Goal: Task Accomplishment & Management: Manage account settings

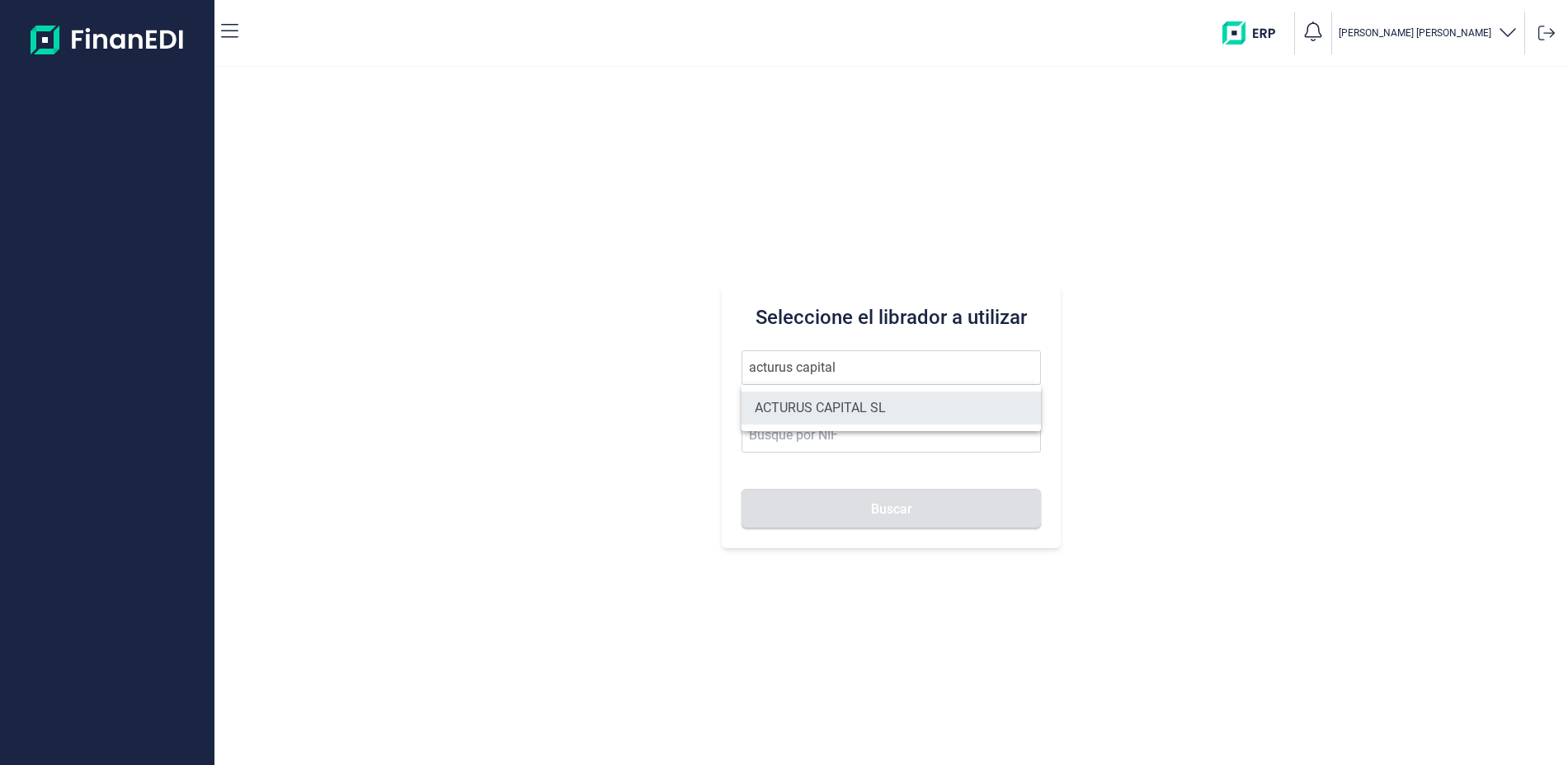
click at [814, 400] on li "ACTURUS CAPITAL SL" at bounding box center [891, 408] width 299 height 33
type input "ACTURUS CAPITAL SL"
type input "B83233346"
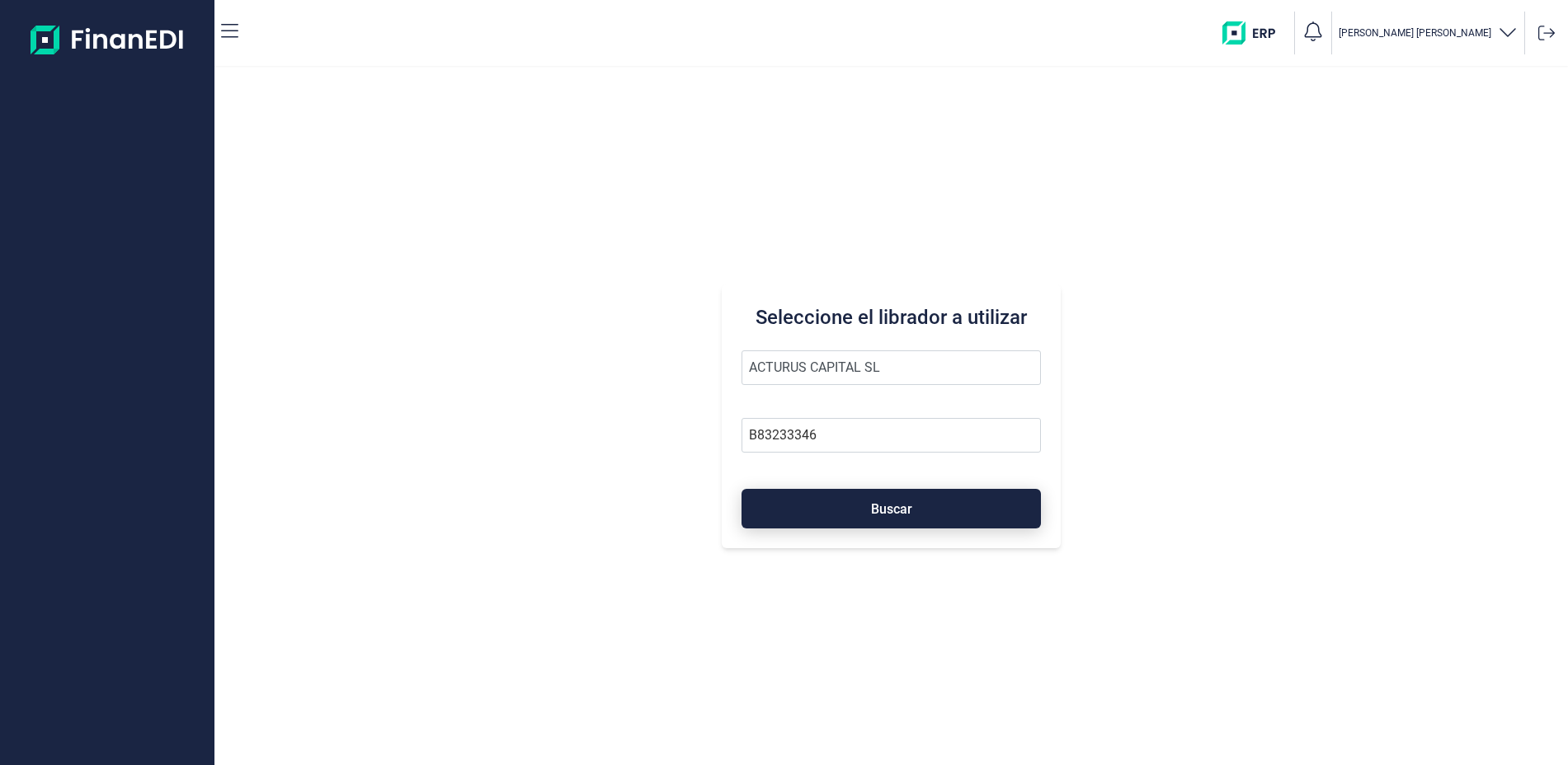
click at [870, 507] on button "Buscar" at bounding box center [891, 509] width 299 height 40
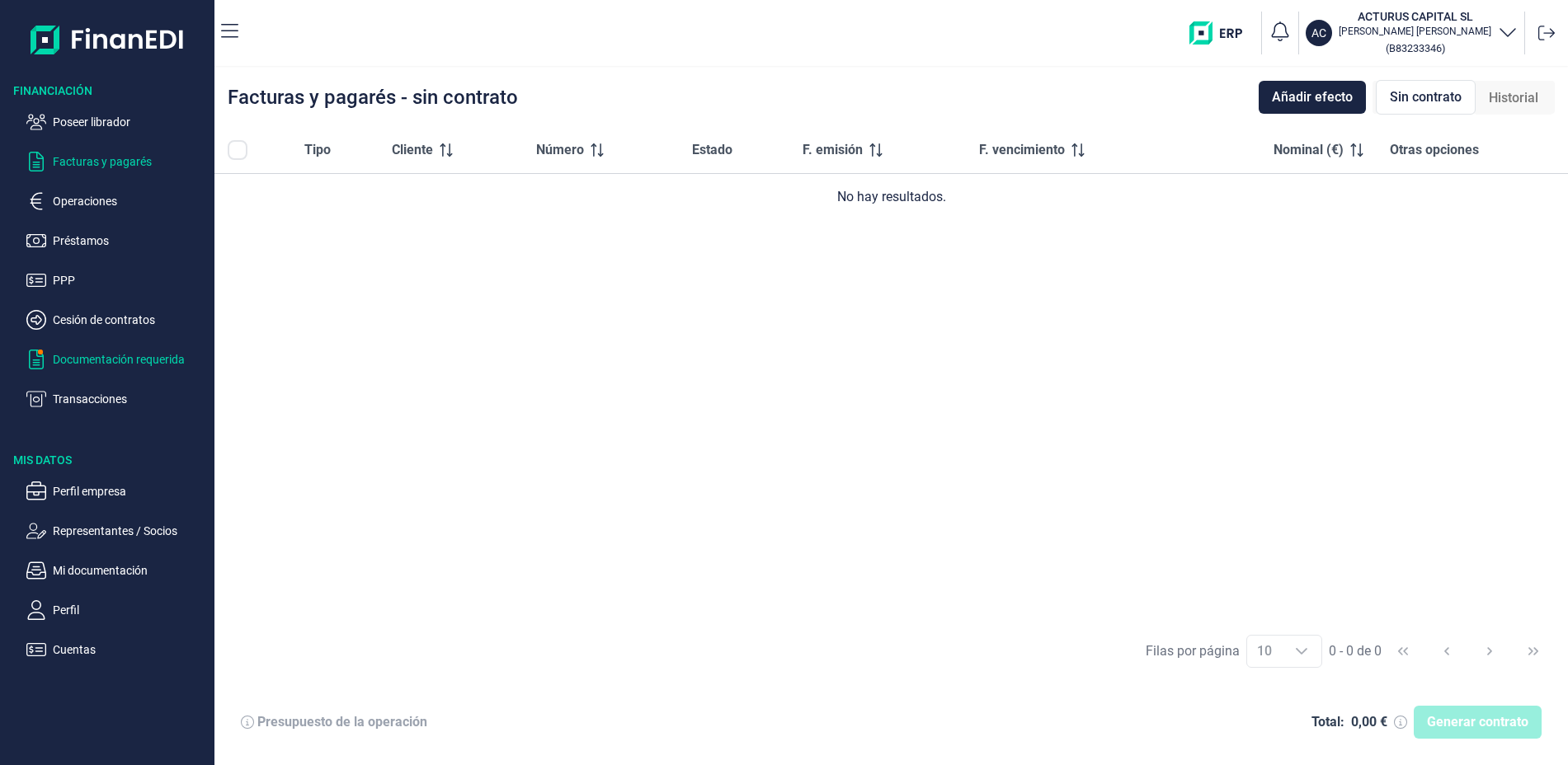
click at [154, 355] on p "Documentación requerida" at bounding box center [130, 359] width 155 height 20
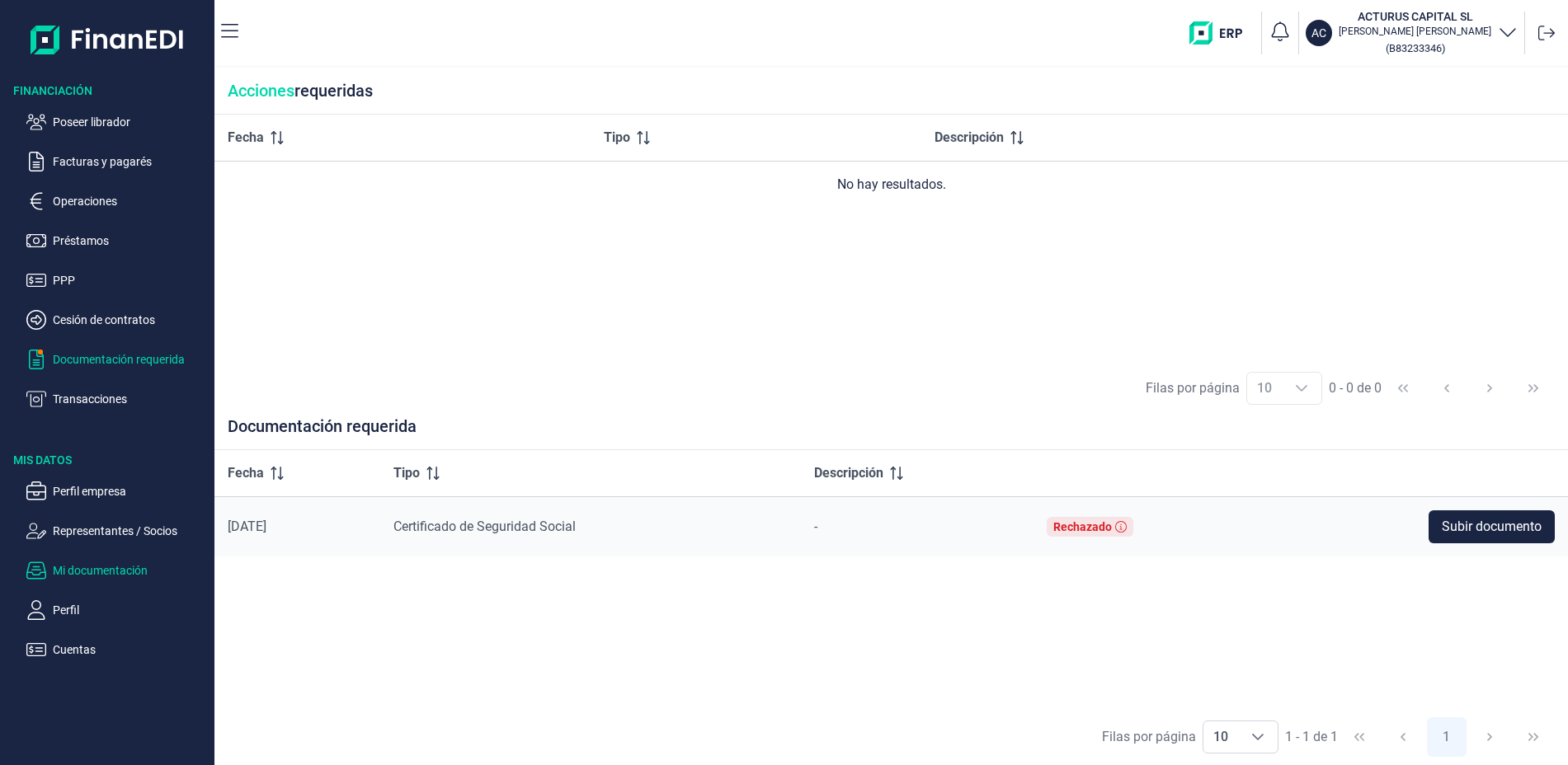
click at [119, 573] on p "Mi documentación" at bounding box center [130, 571] width 155 height 20
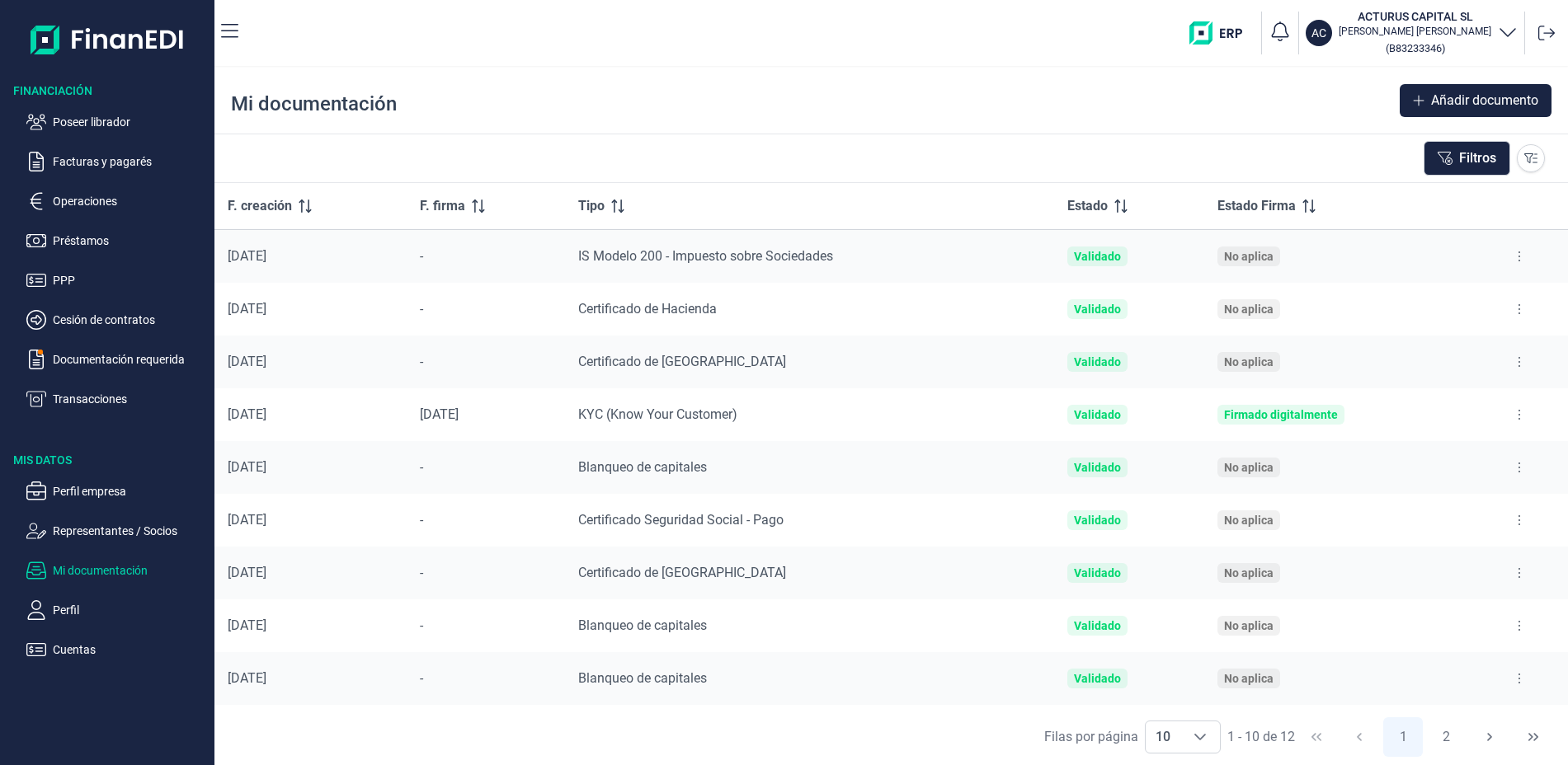
click at [519, 741] on div "Filas por página 10 10 10 1 - 10 de 12 1 2" at bounding box center [891, 736] width 1354 height 57
click at [133, 350] on p "Documentación requerida" at bounding box center [130, 359] width 155 height 20
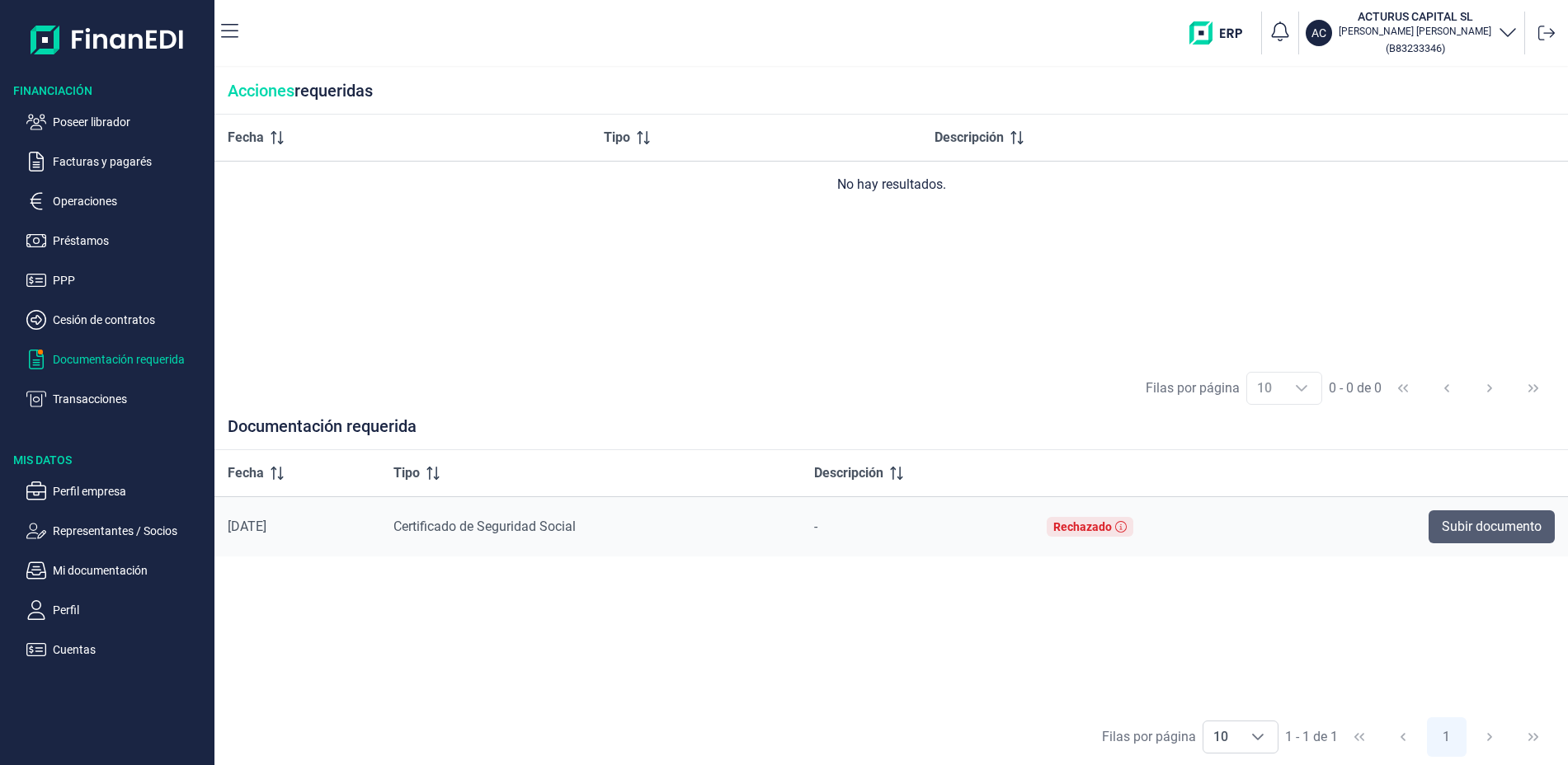
click at [1460, 527] on span "Subir documento" at bounding box center [1491, 527] width 99 height 20
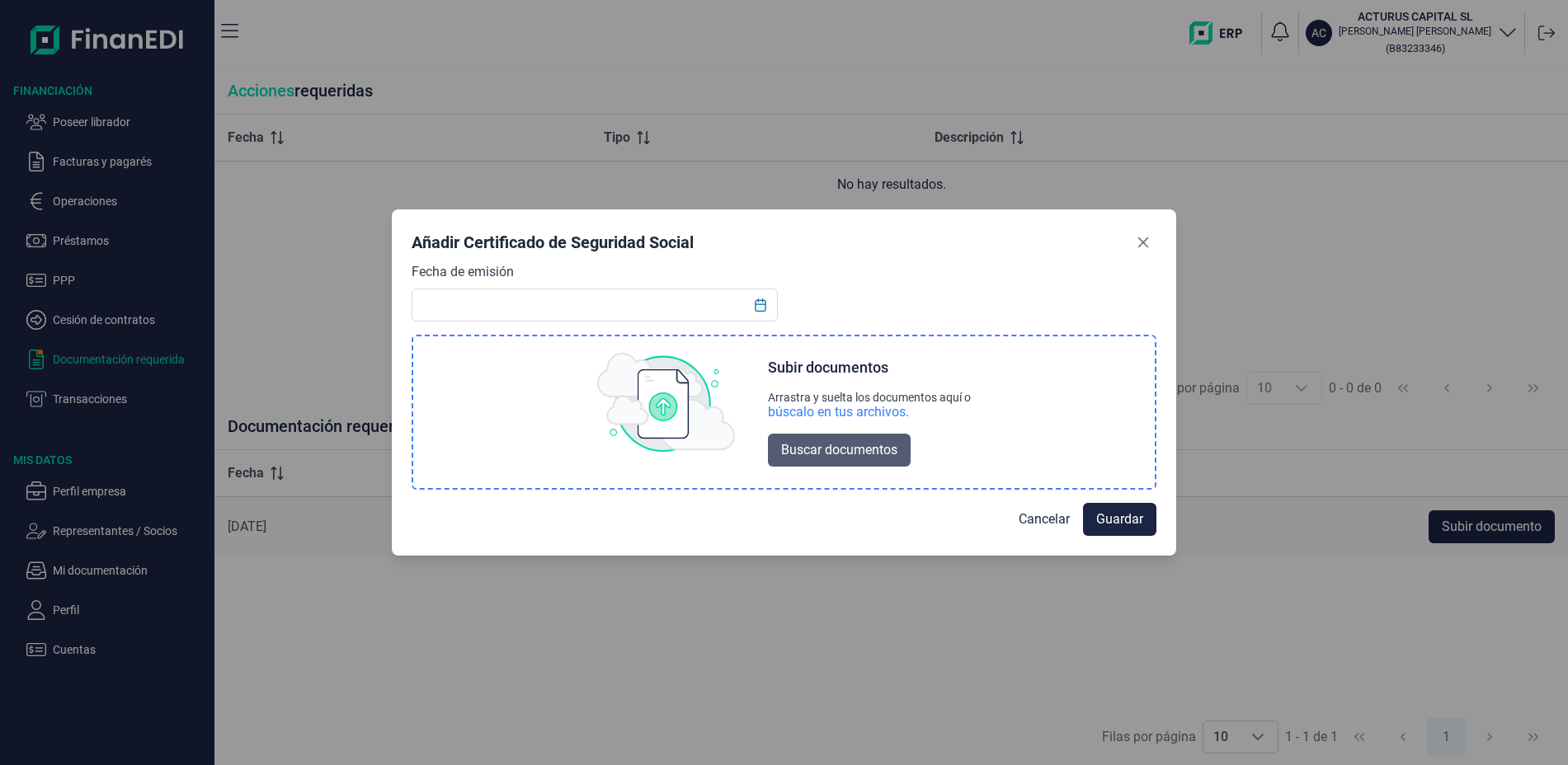
click at [833, 449] on span "Buscar documentos" at bounding box center [839, 451] width 117 height 20
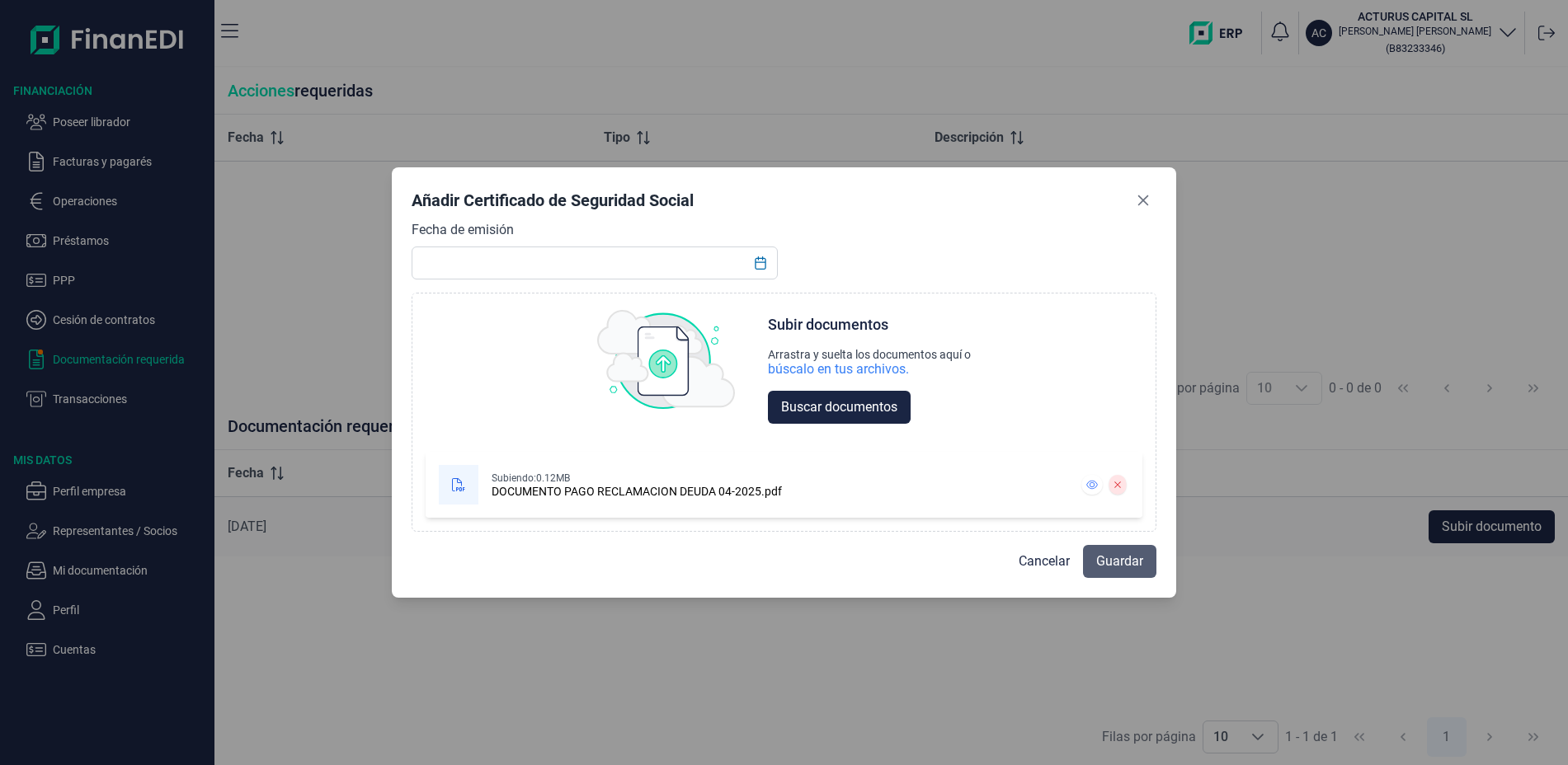
click at [1130, 565] on span "Guardar" at bounding box center [1120, 562] width 47 height 20
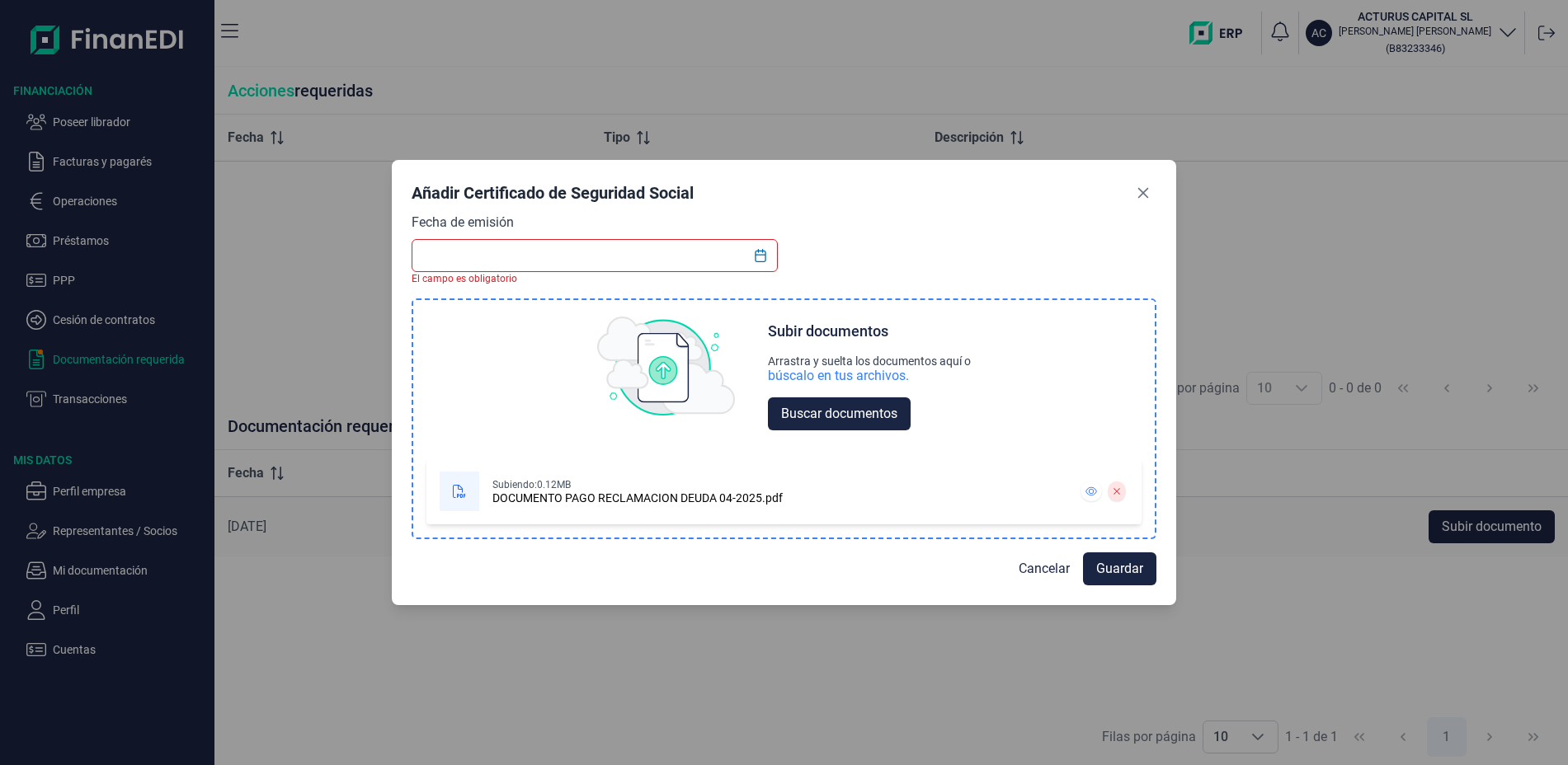
click at [612, 491] on div "DOCUMENTO PAGO RECLAMACION DEUDA 04-2025.pdf" at bounding box center [637, 498] width 290 height 14
click at [1129, 260] on div "Fecha de emisión El campo es obligatorio Choose Subir documentos Arrastra y sue…" at bounding box center [784, 377] width 745 height 325
click at [761, 260] on icon "Choose Date" at bounding box center [761, 257] width 14 height 14
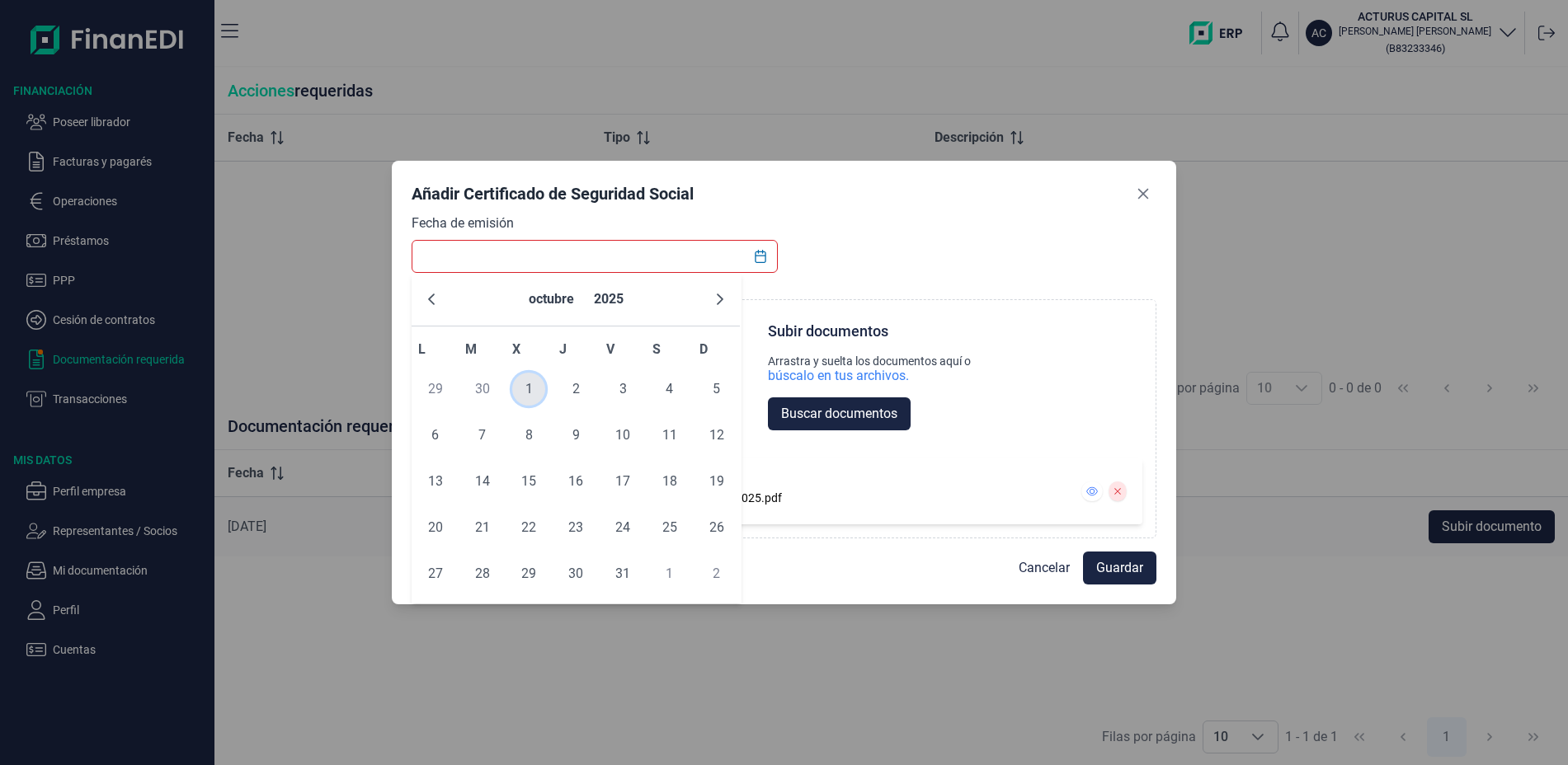
click at [535, 387] on span "1" at bounding box center [528, 389] width 33 height 33
type input "[DATE]"
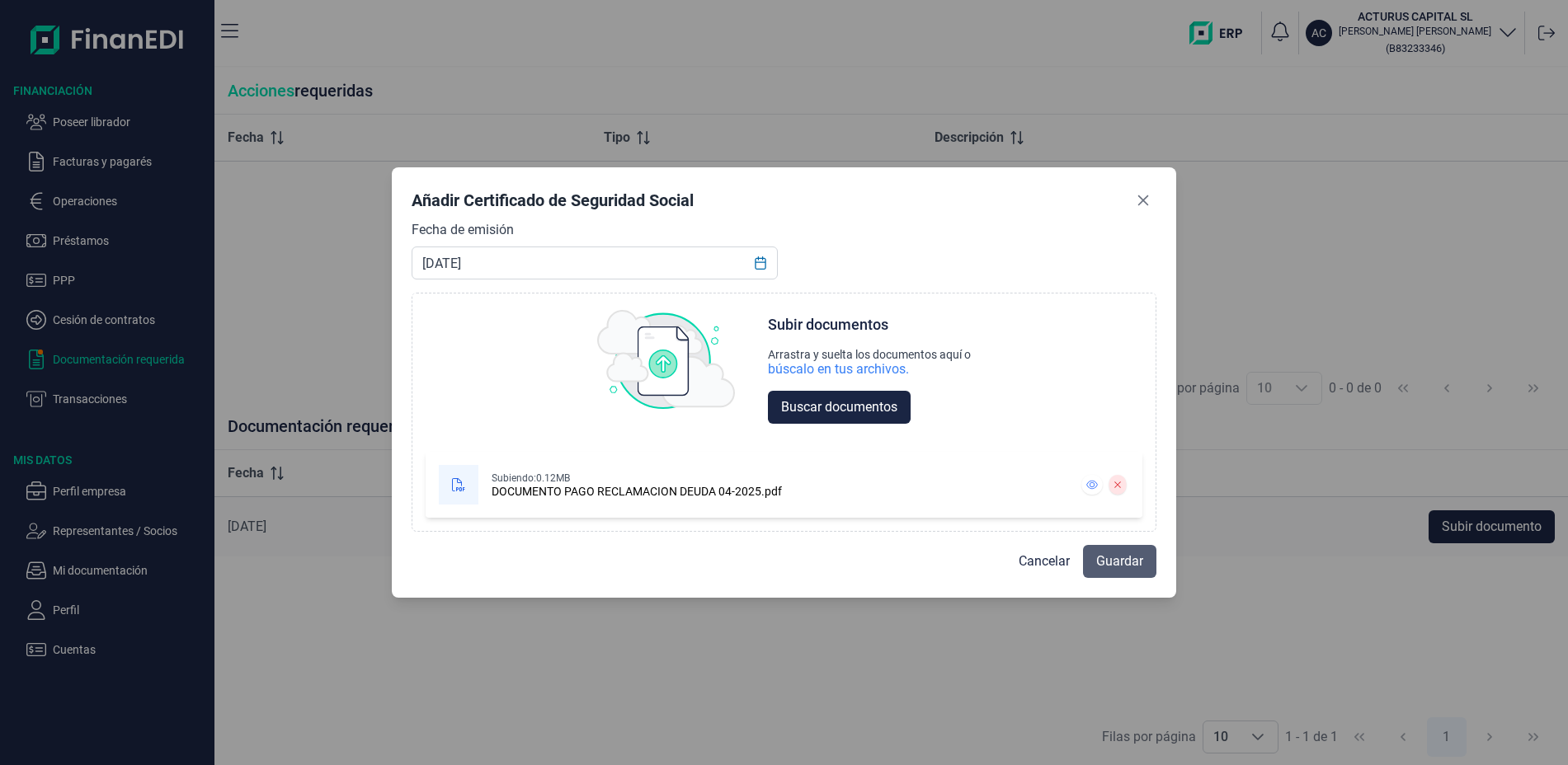
click at [1125, 562] on span "Guardar" at bounding box center [1120, 562] width 47 height 20
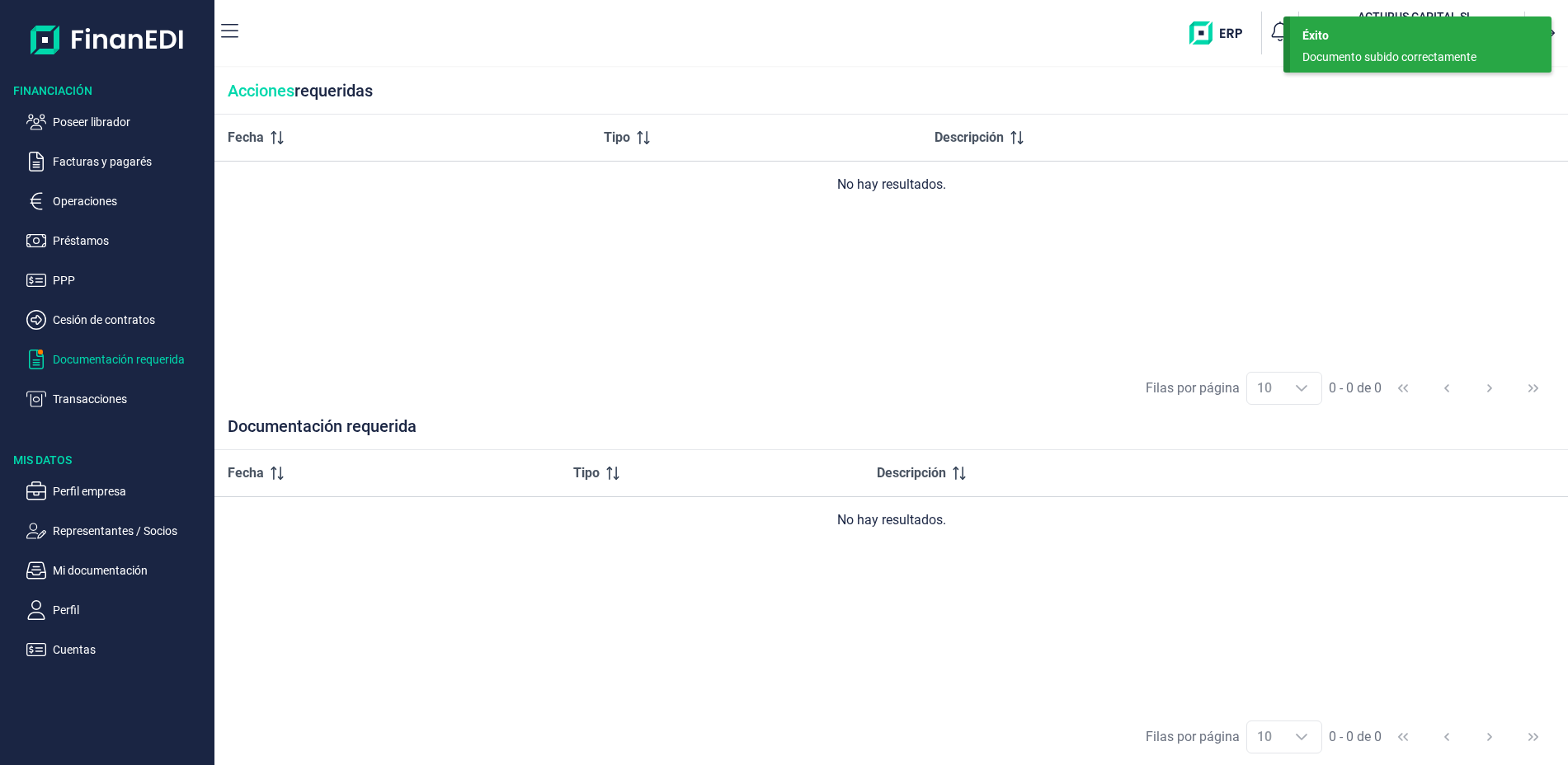
click at [120, 360] on p "Documentación requerida" at bounding box center [130, 359] width 155 height 20
click at [116, 566] on p "Mi documentación" at bounding box center [130, 571] width 155 height 20
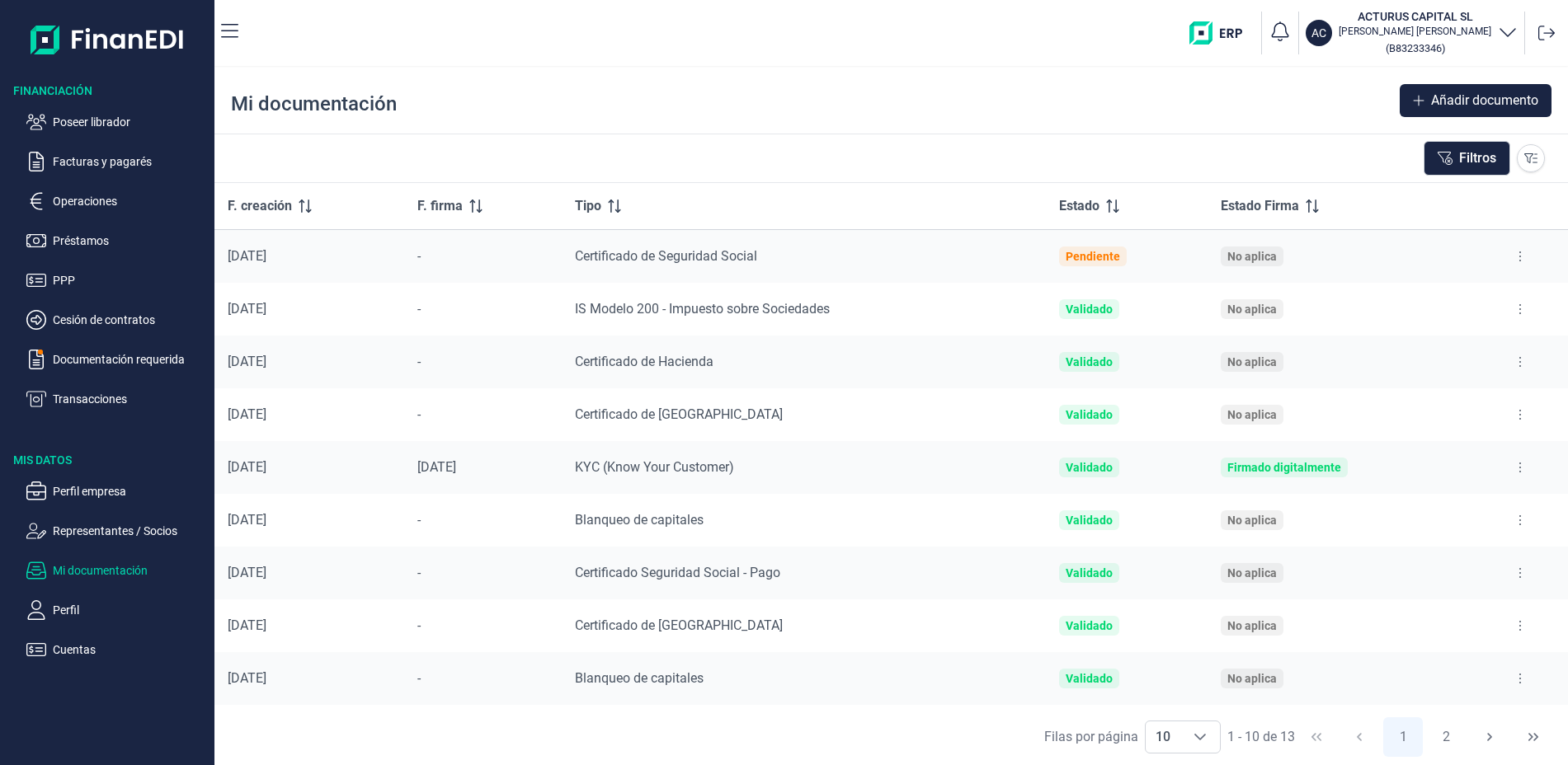
click at [1507, 242] on td at bounding box center [1519, 257] width 97 height 53
click at [1511, 249] on button at bounding box center [1520, 256] width 30 height 26
click at [1436, 354] on span "Eliminar documento" at bounding box center [1421, 357] width 102 height 16
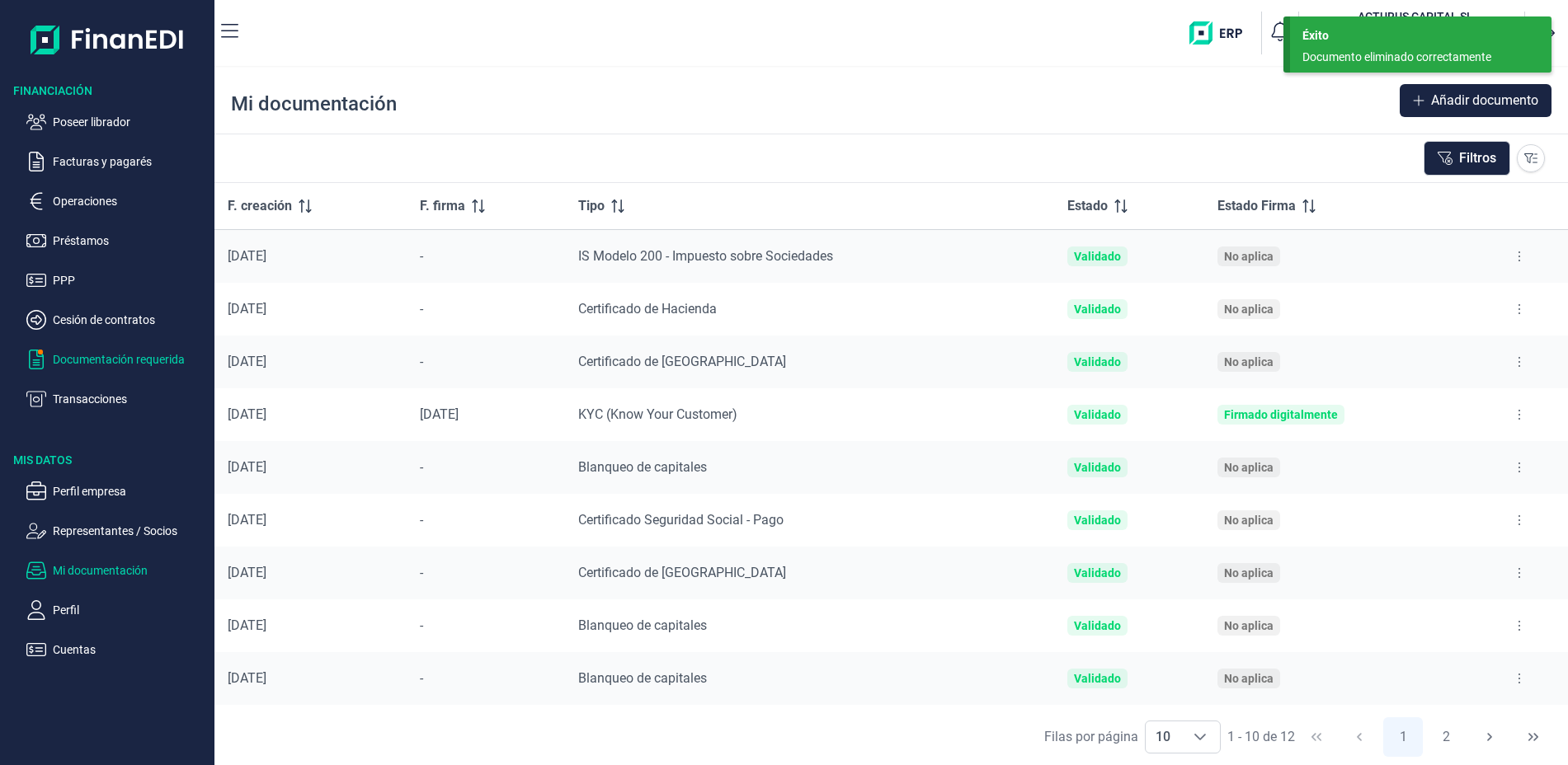
click at [92, 365] on p "Documentación requerida" at bounding box center [130, 359] width 155 height 20
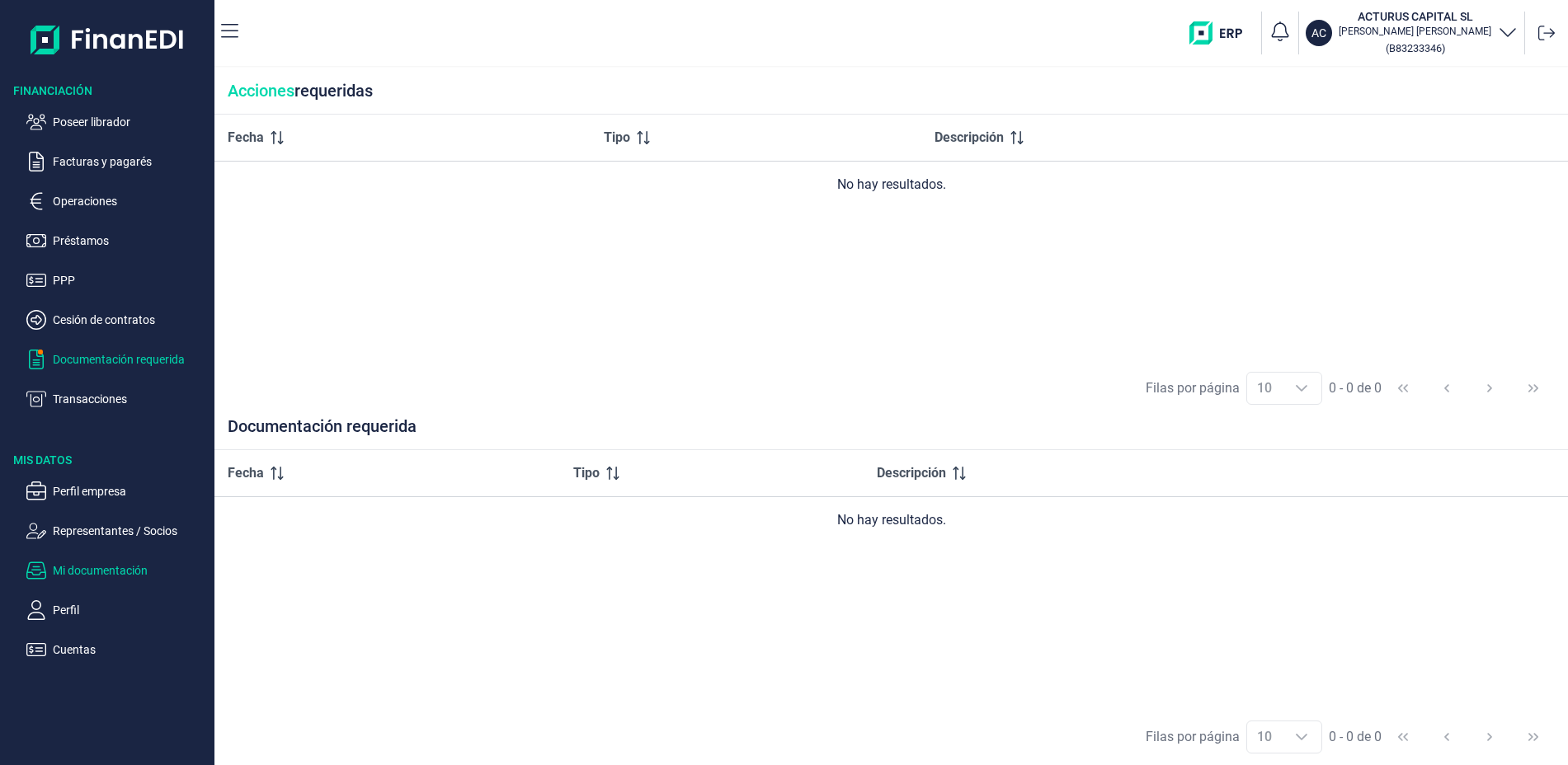
click at [131, 573] on p "Mi documentación" at bounding box center [130, 571] width 155 height 20
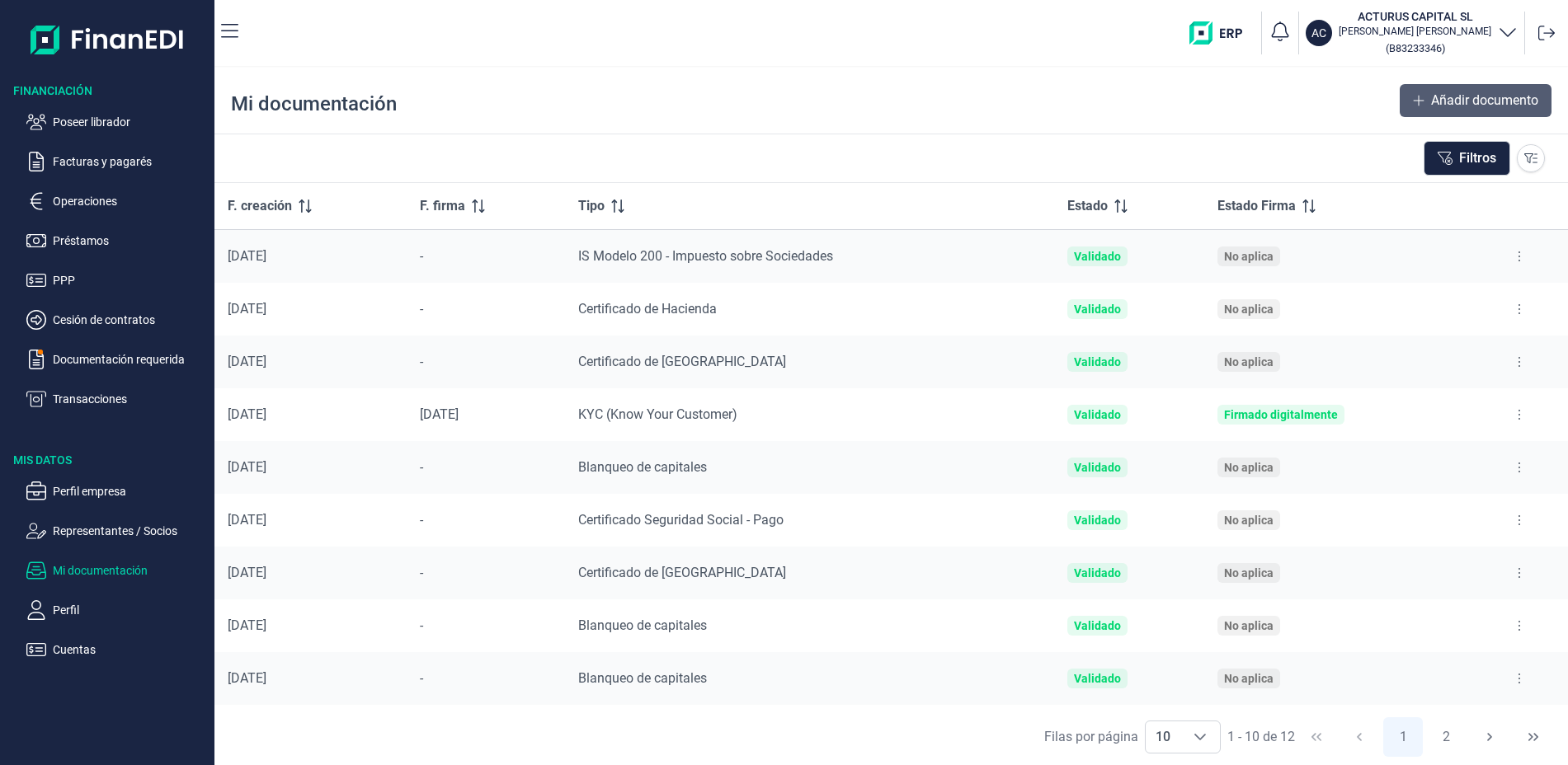
click at [1448, 97] on span "Añadir documento" at bounding box center [1484, 100] width 107 height 20
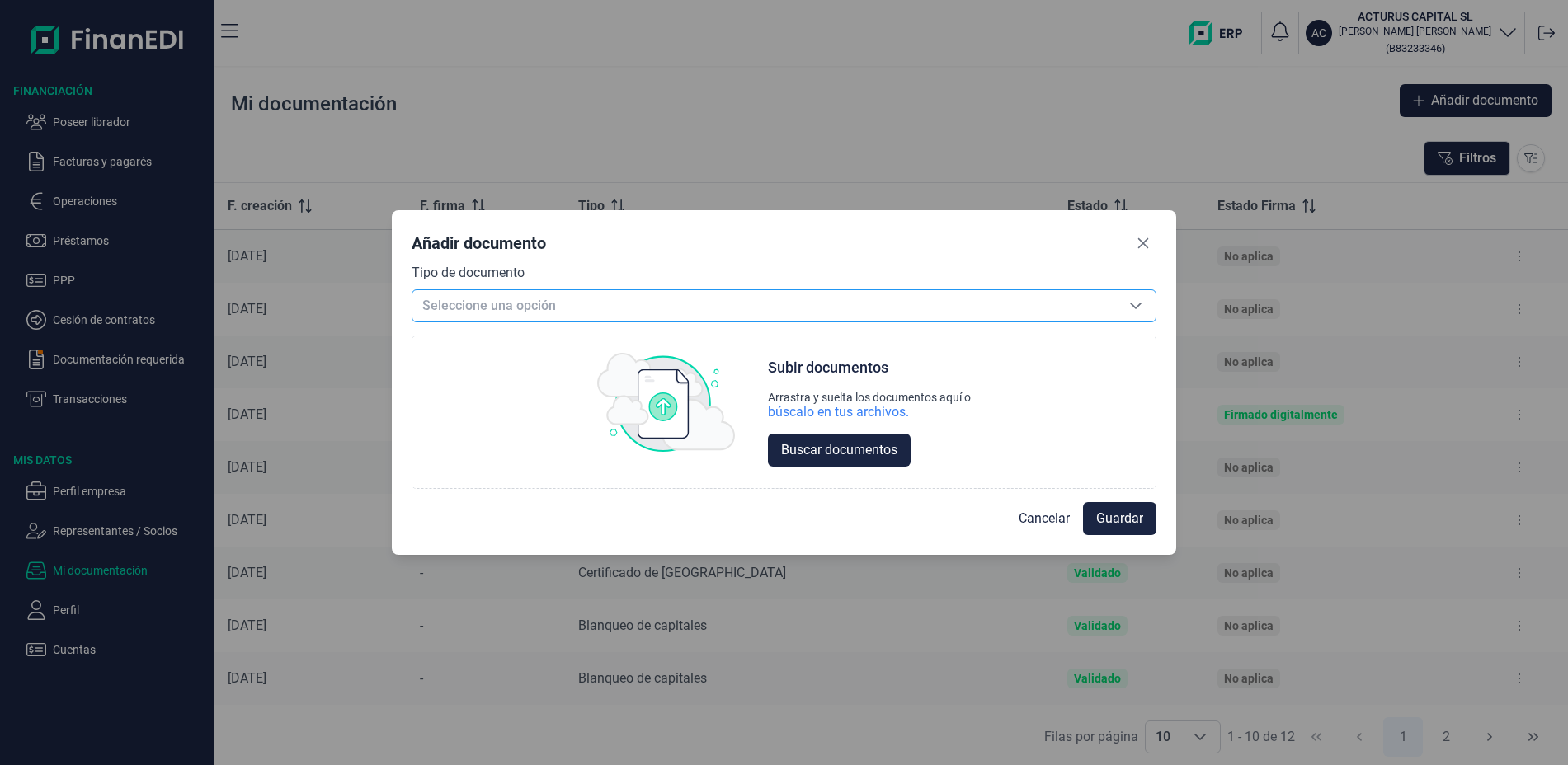
click at [512, 303] on span "Seleccione una opción" at bounding box center [764, 305] width 704 height 32
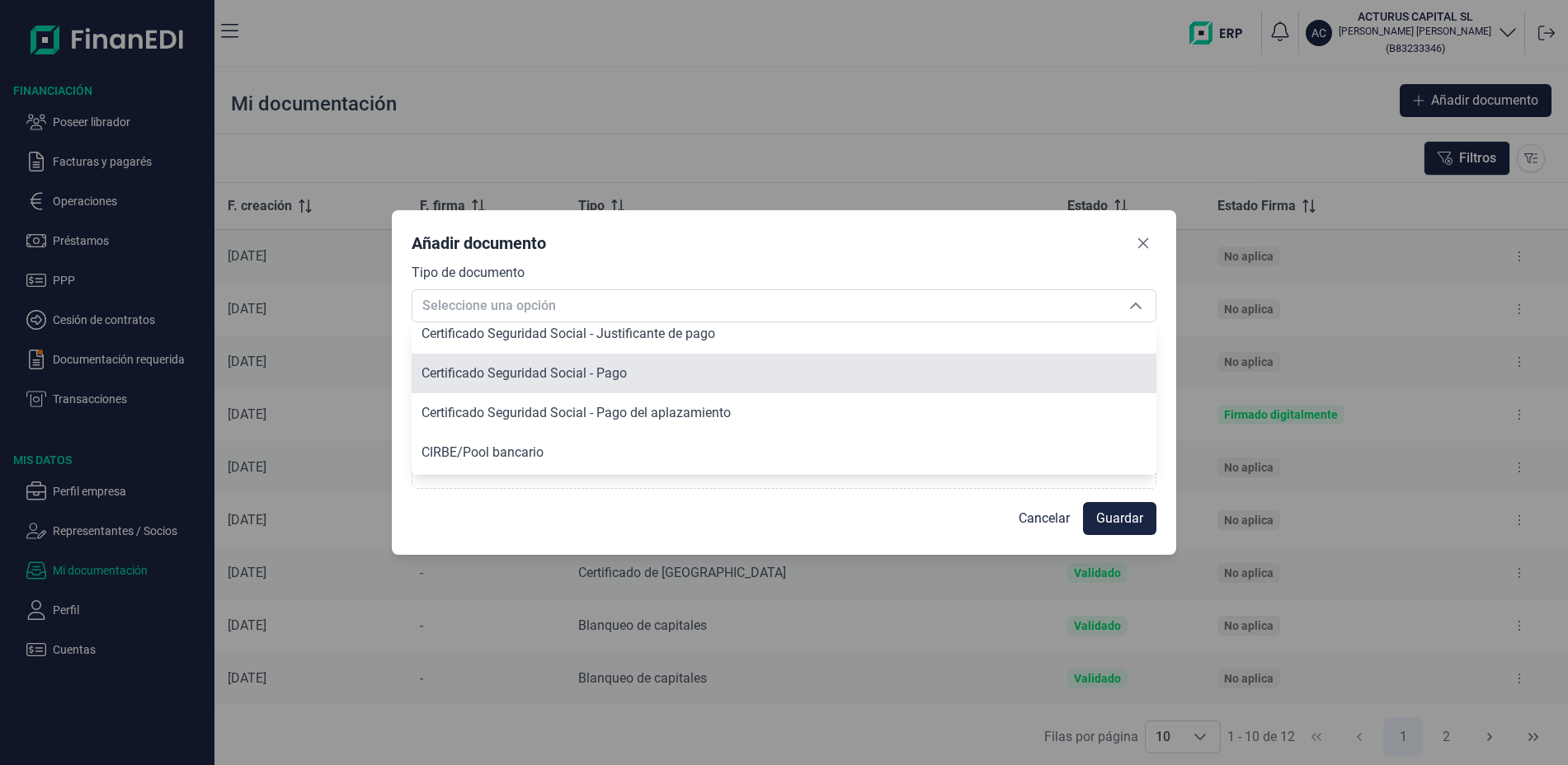
scroll to position [524, 0]
click at [613, 373] on span "Certificado Seguridad Social - Pago" at bounding box center [524, 372] width 205 height 15
type input "Certificado Seguridad Social - Pago"
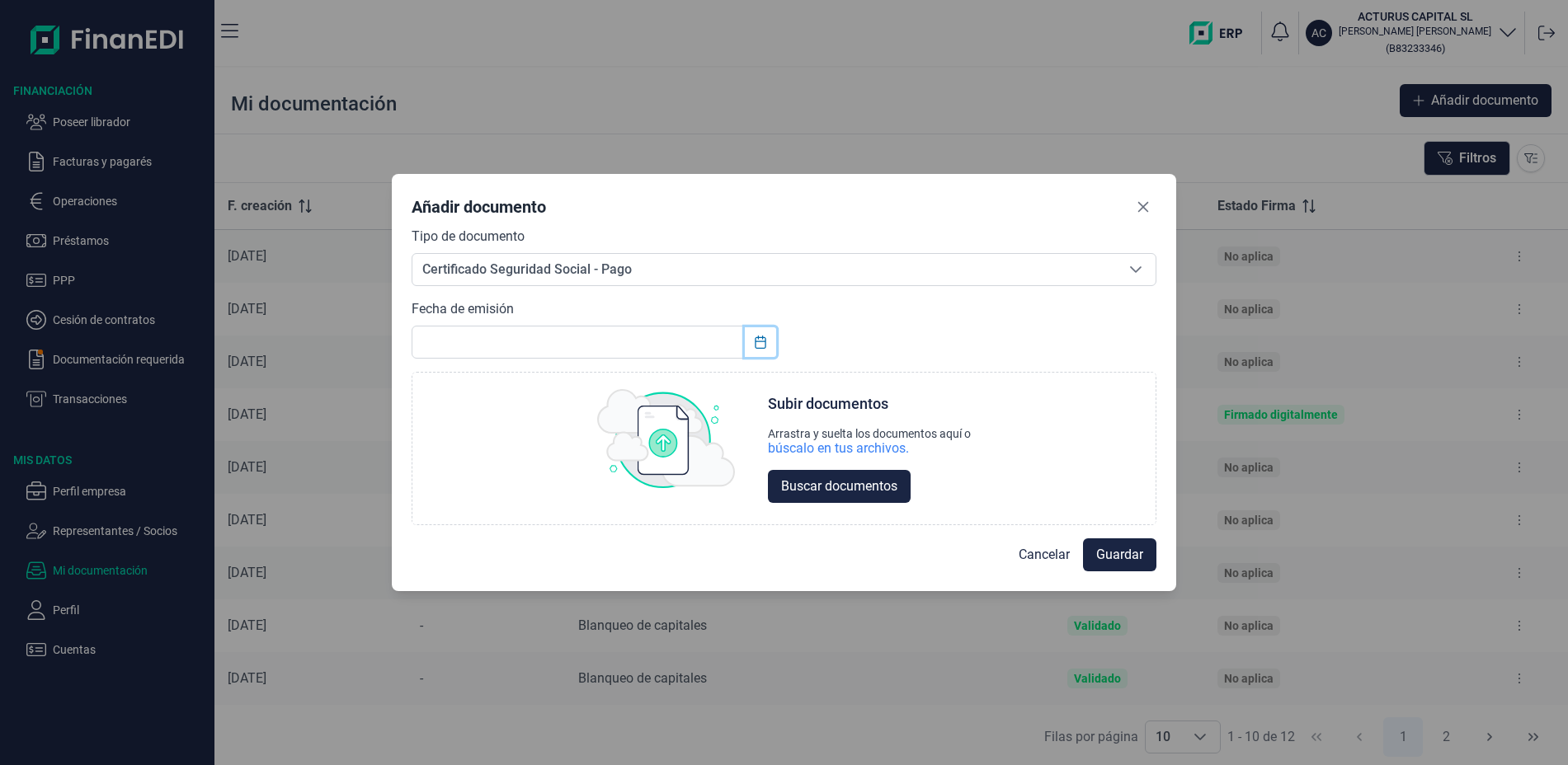
click at [758, 347] on icon "Choose Date" at bounding box center [761, 342] width 14 height 14
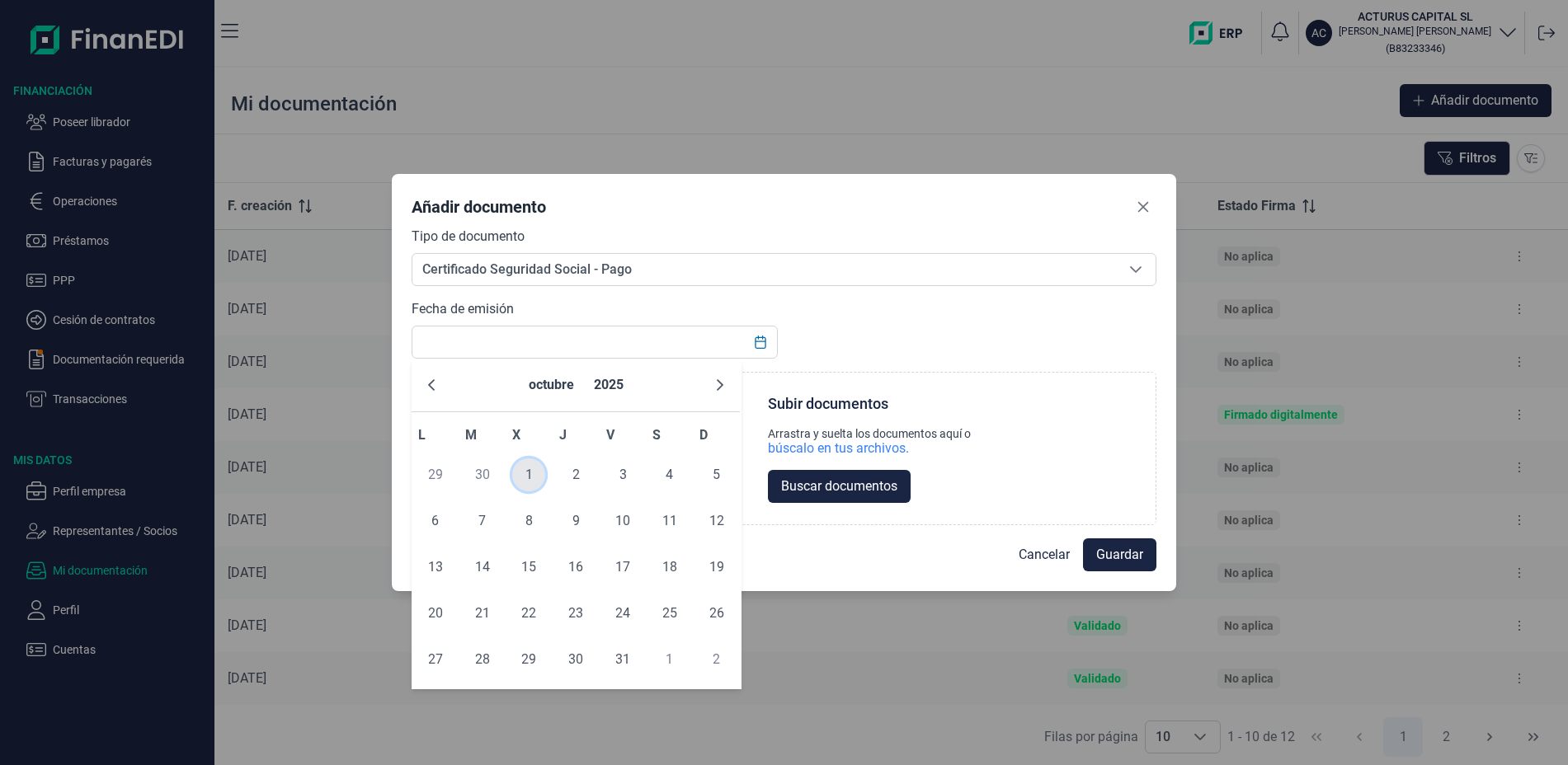
click at [529, 474] on span "1" at bounding box center [528, 475] width 33 height 33
type input "[DATE]"
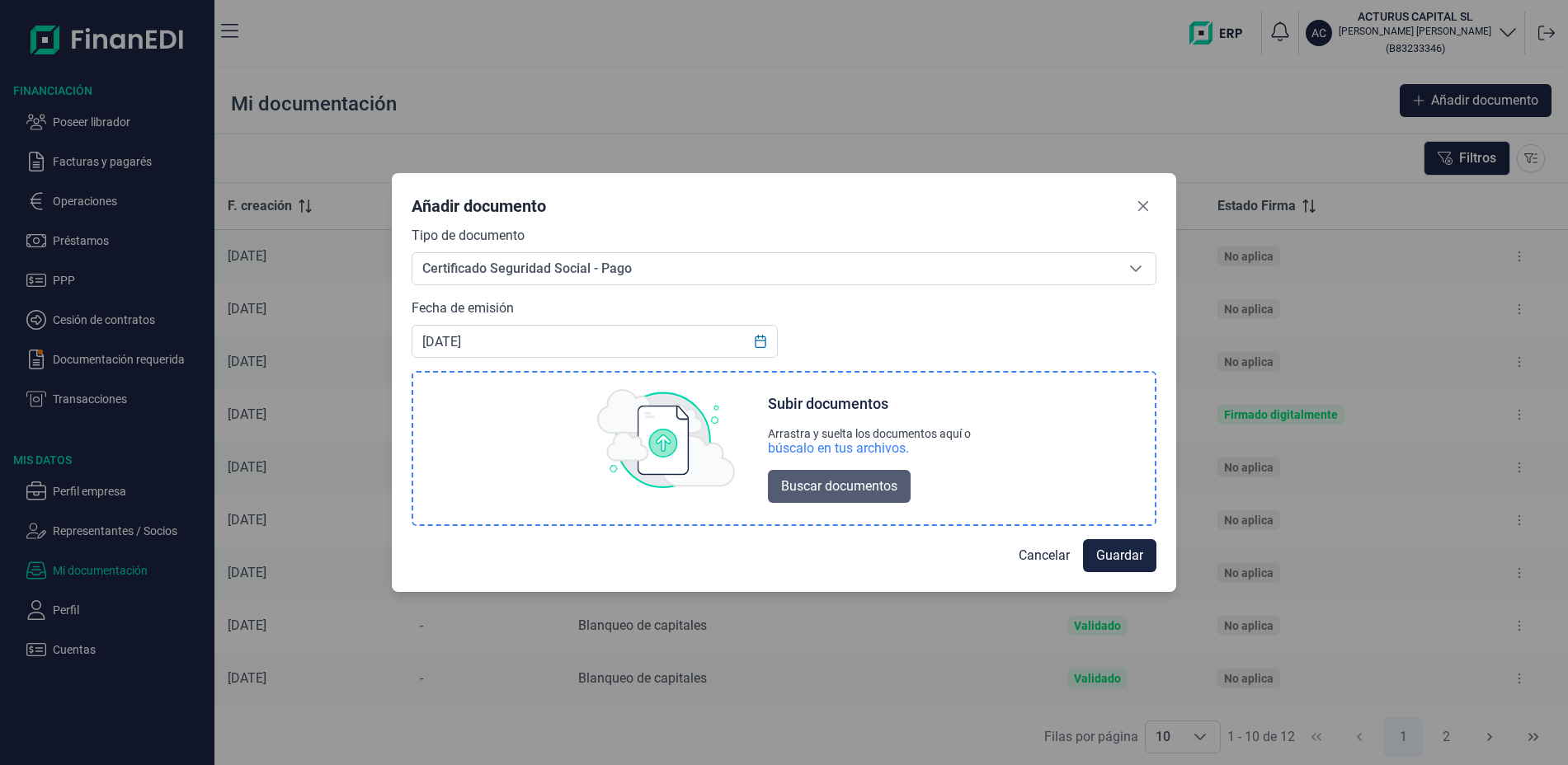
click at [863, 486] on span "Buscar documentos" at bounding box center [839, 487] width 117 height 20
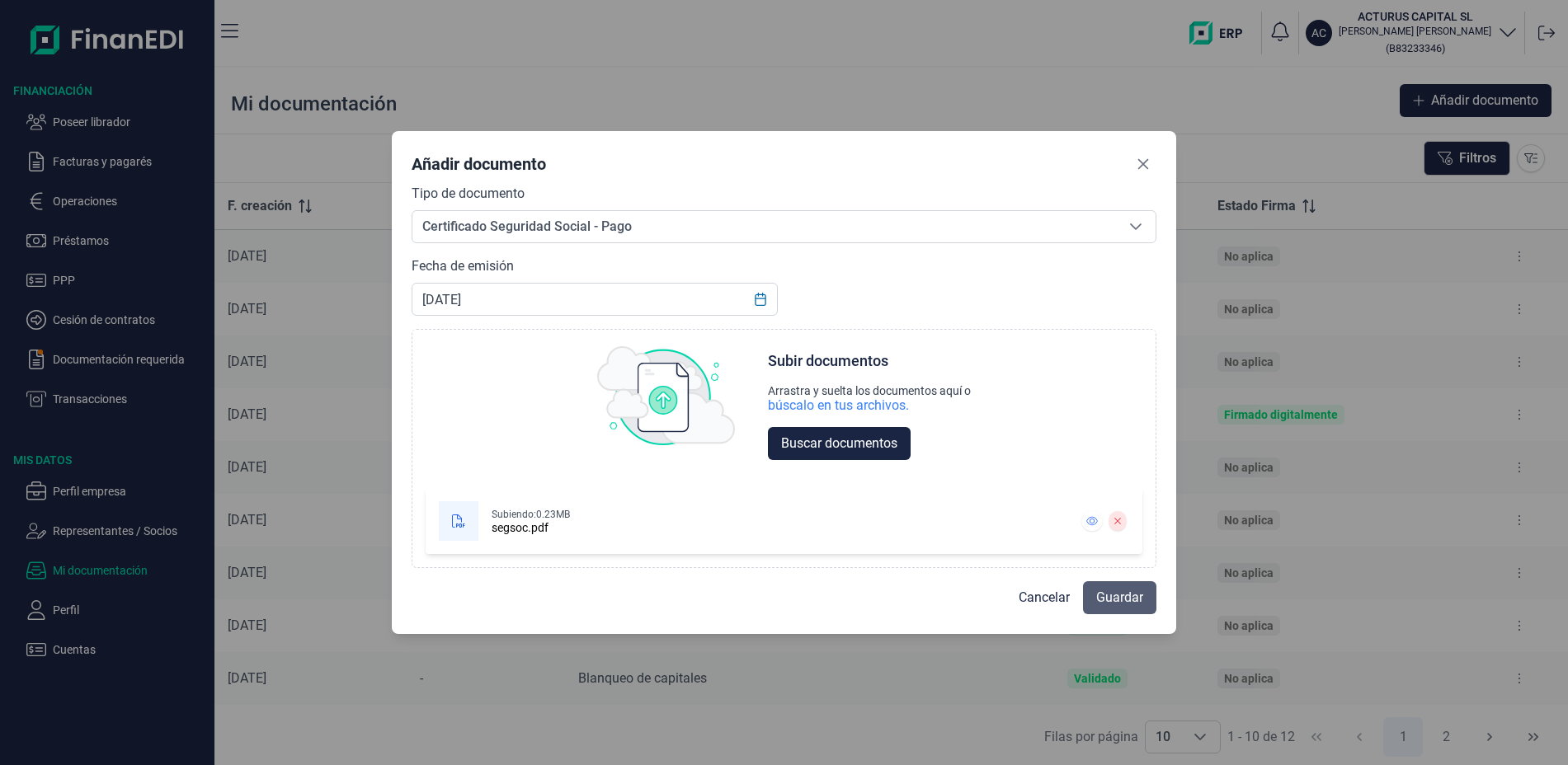
click at [1125, 594] on span "Guardar" at bounding box center [1120, 598] width 47 height 20
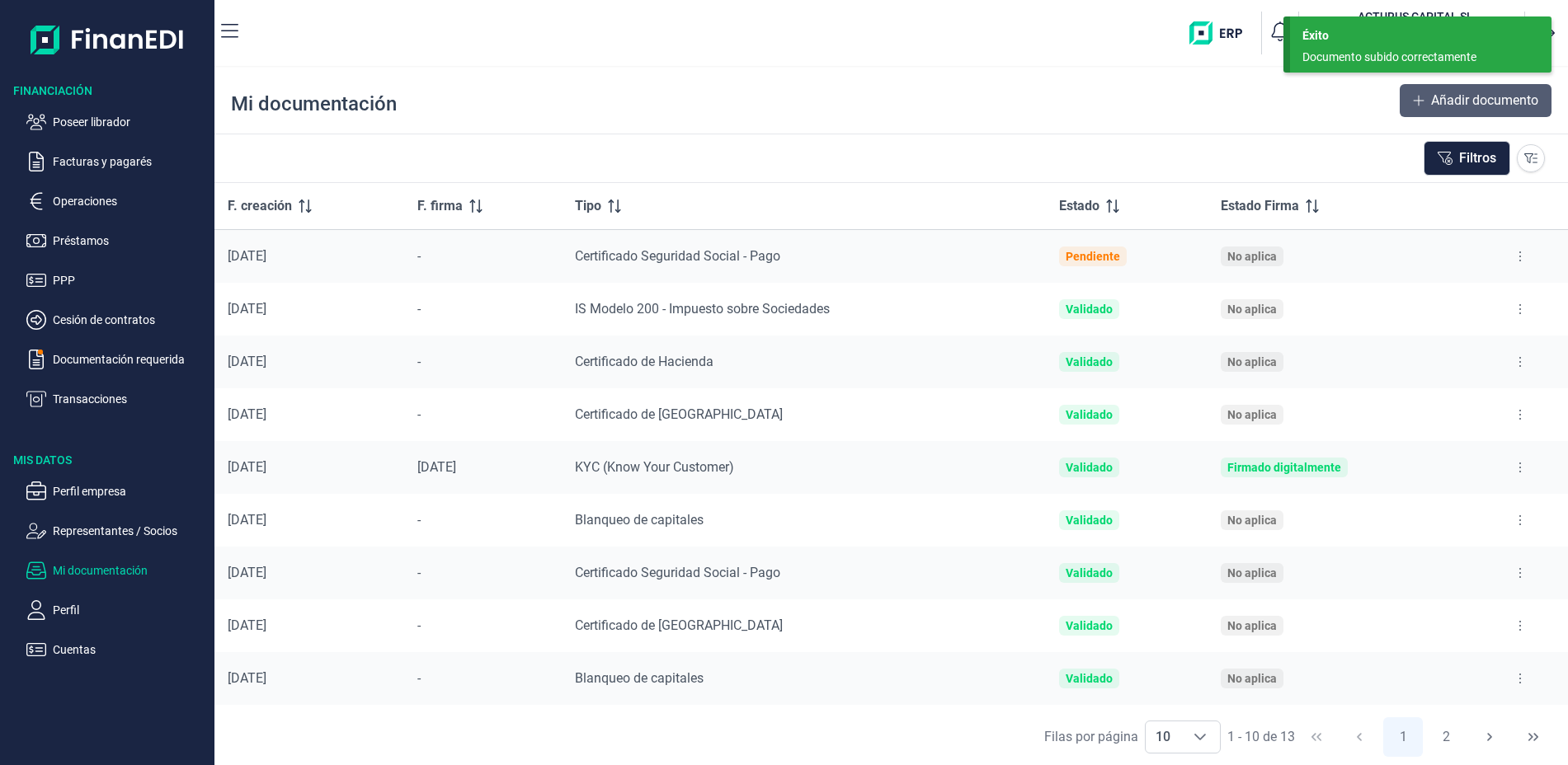
click at [1488, 94] on span "Añadir documento" at bounding box center [1484, 100] width 107 height 20
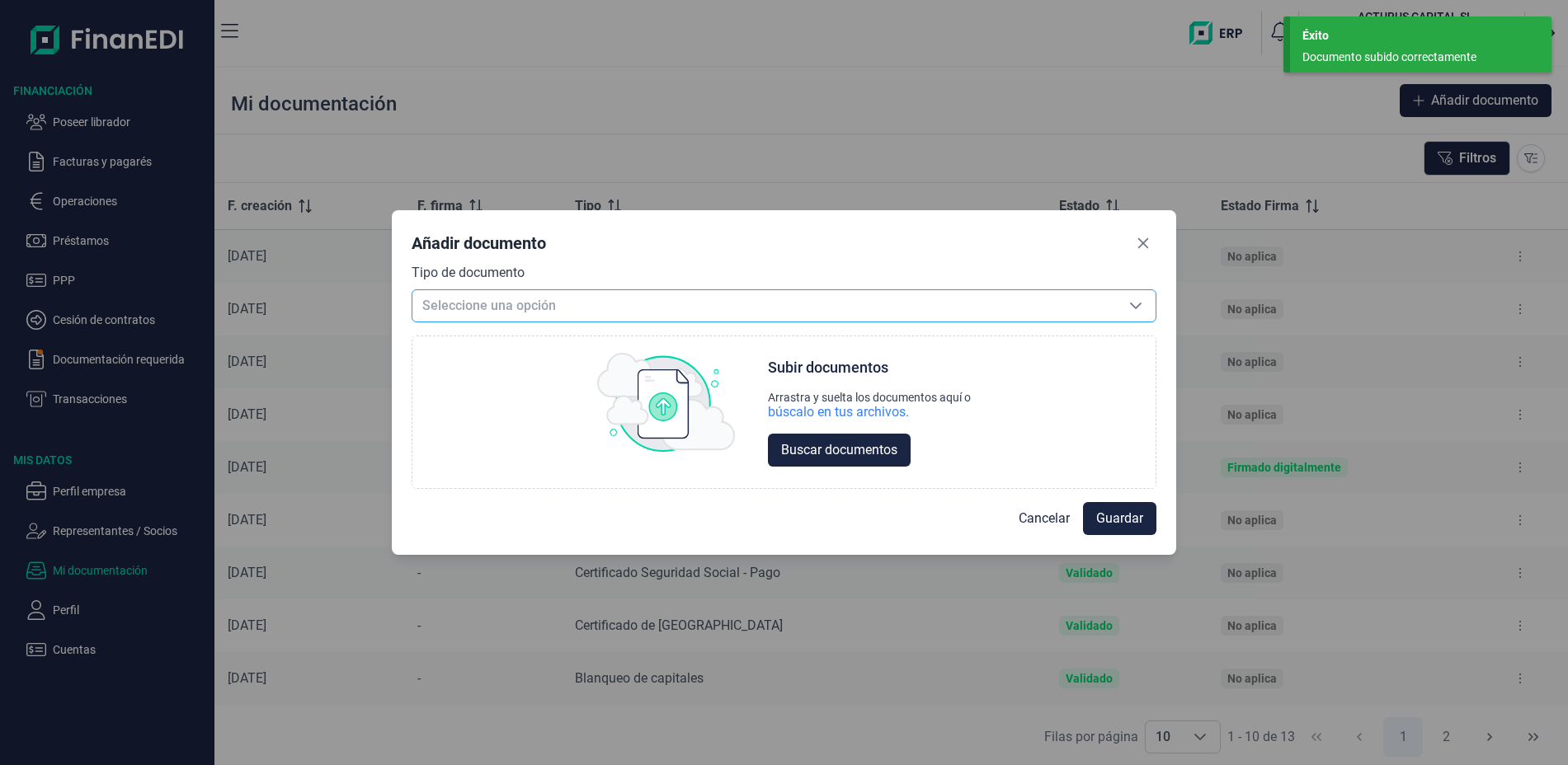
click at [532, 305] on span "Seleccione una opción" at bounding box center [764, 305] width 704 height 32
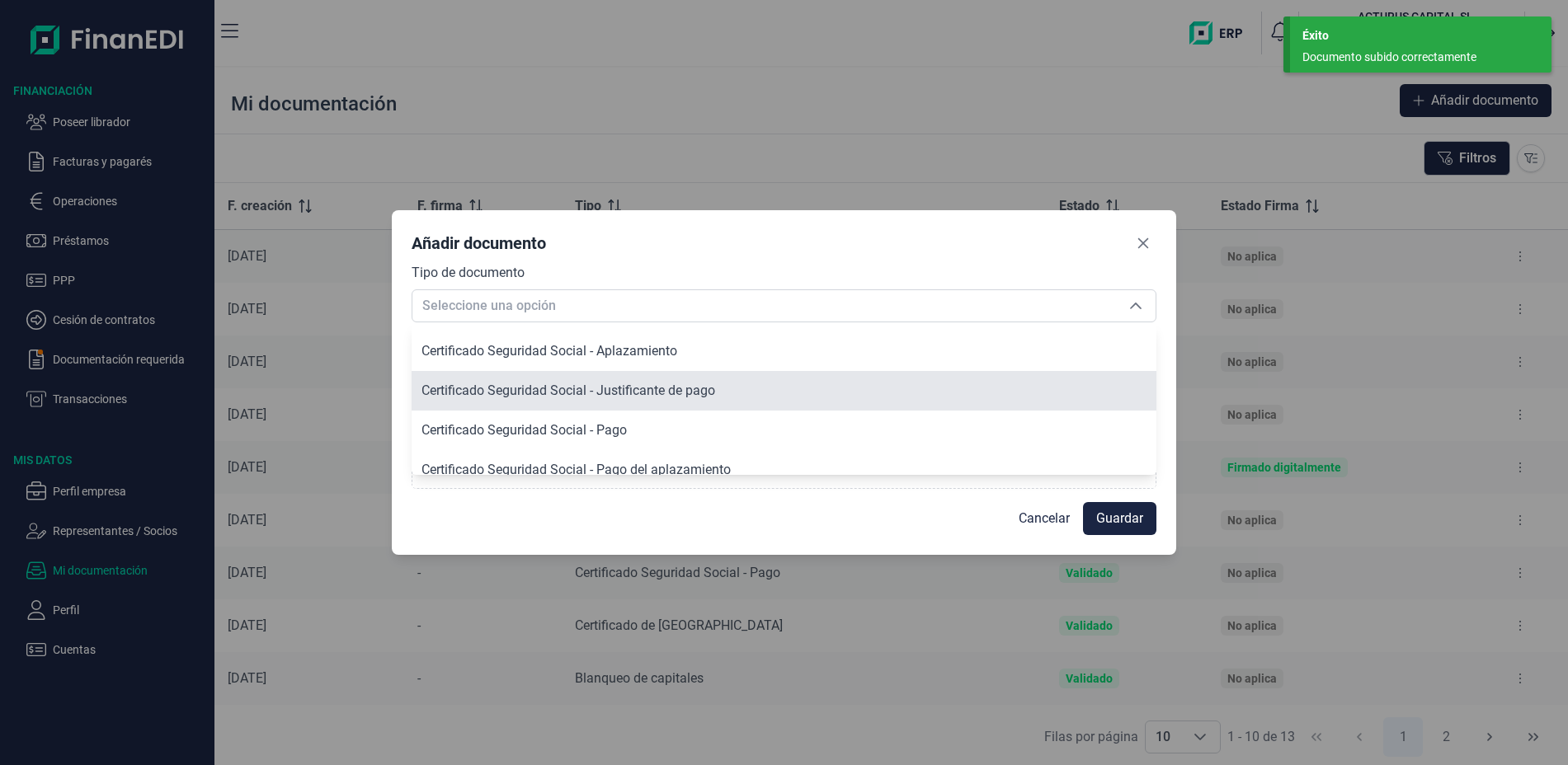
scroll to position [495, 0]
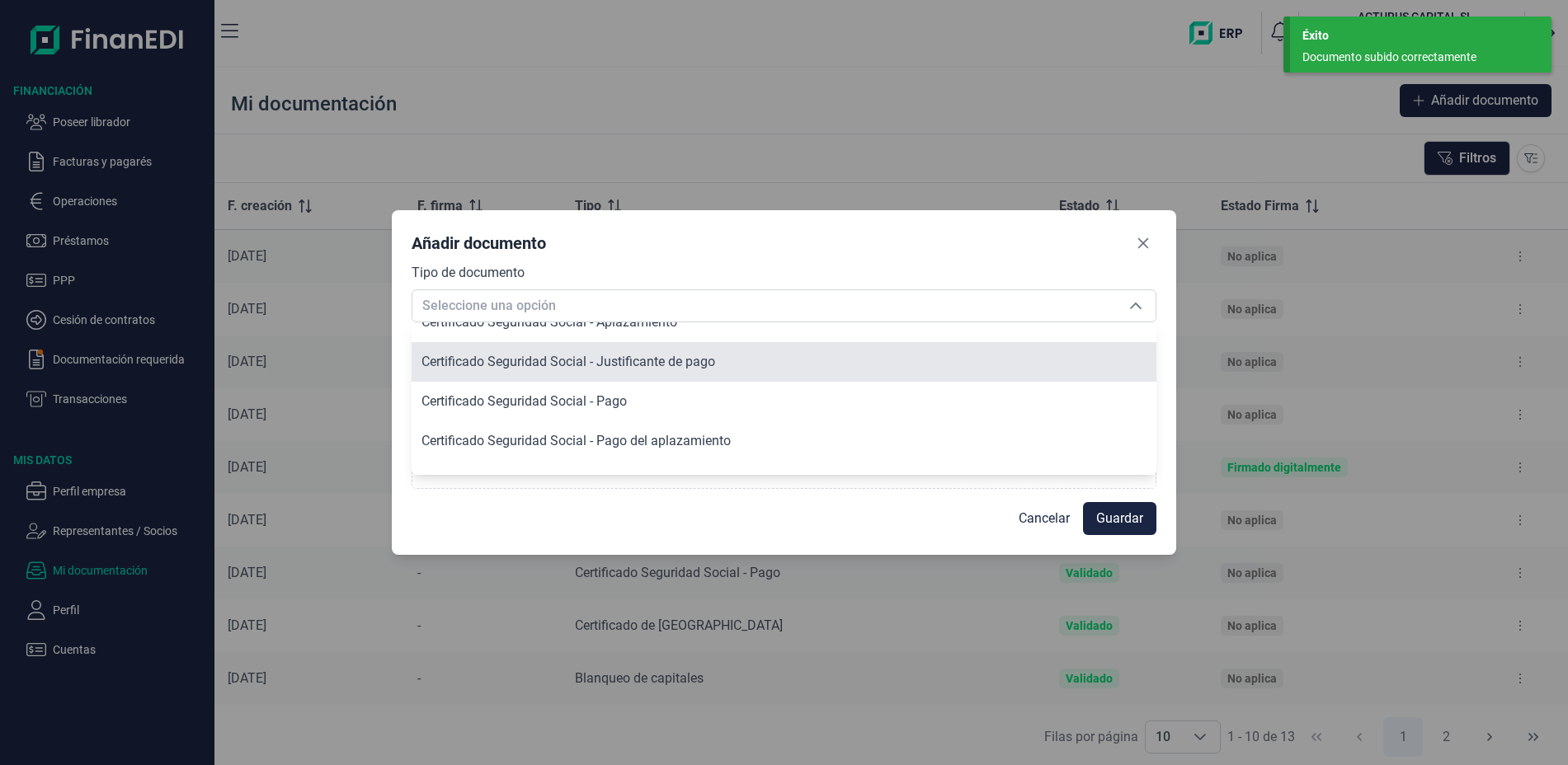
click at [632, 365] on span "Certificado Seguridad Social - Justificante de pago" at bounding box center [568, 361] width 294 height 15
type input "Certificado Seguridad Social - Justificante de pago"
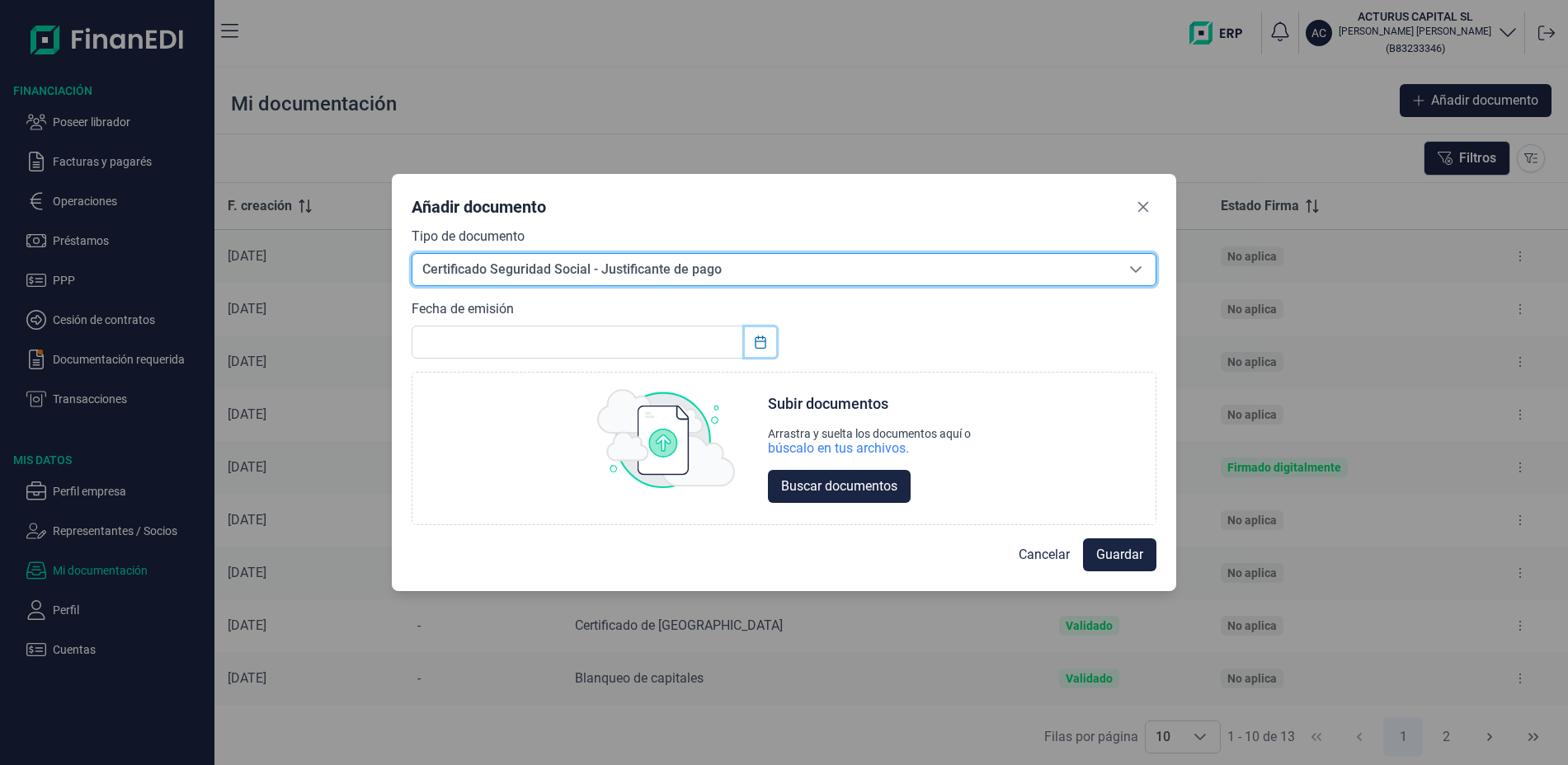
click at [756, 339] on icon "Choose Date" at bounding box center [761, 342] width 14 height 14
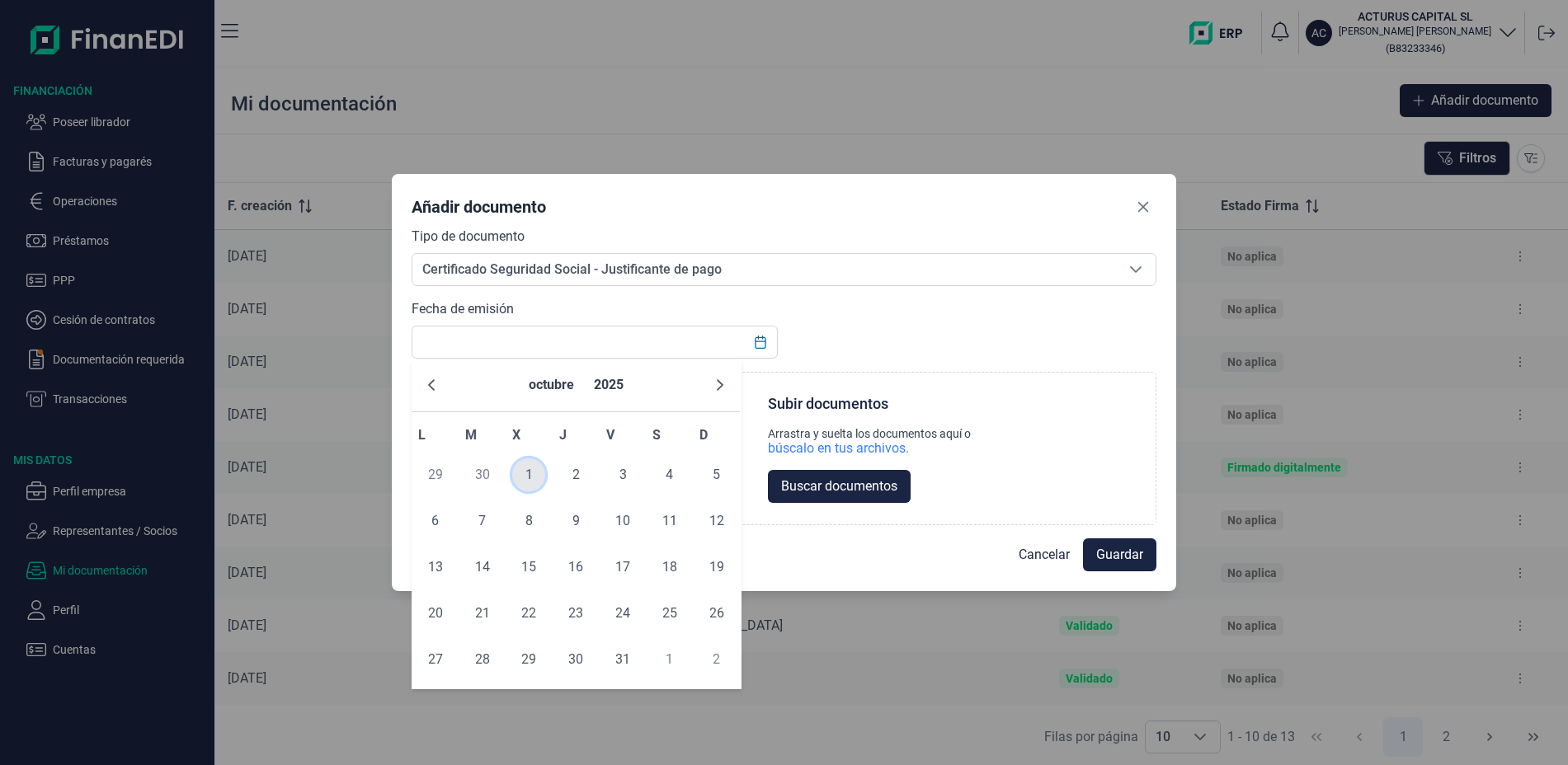
click at [531, 470] on span "1" at bounding box center [528, 475] width 33 height 33
type input "[DATE]"
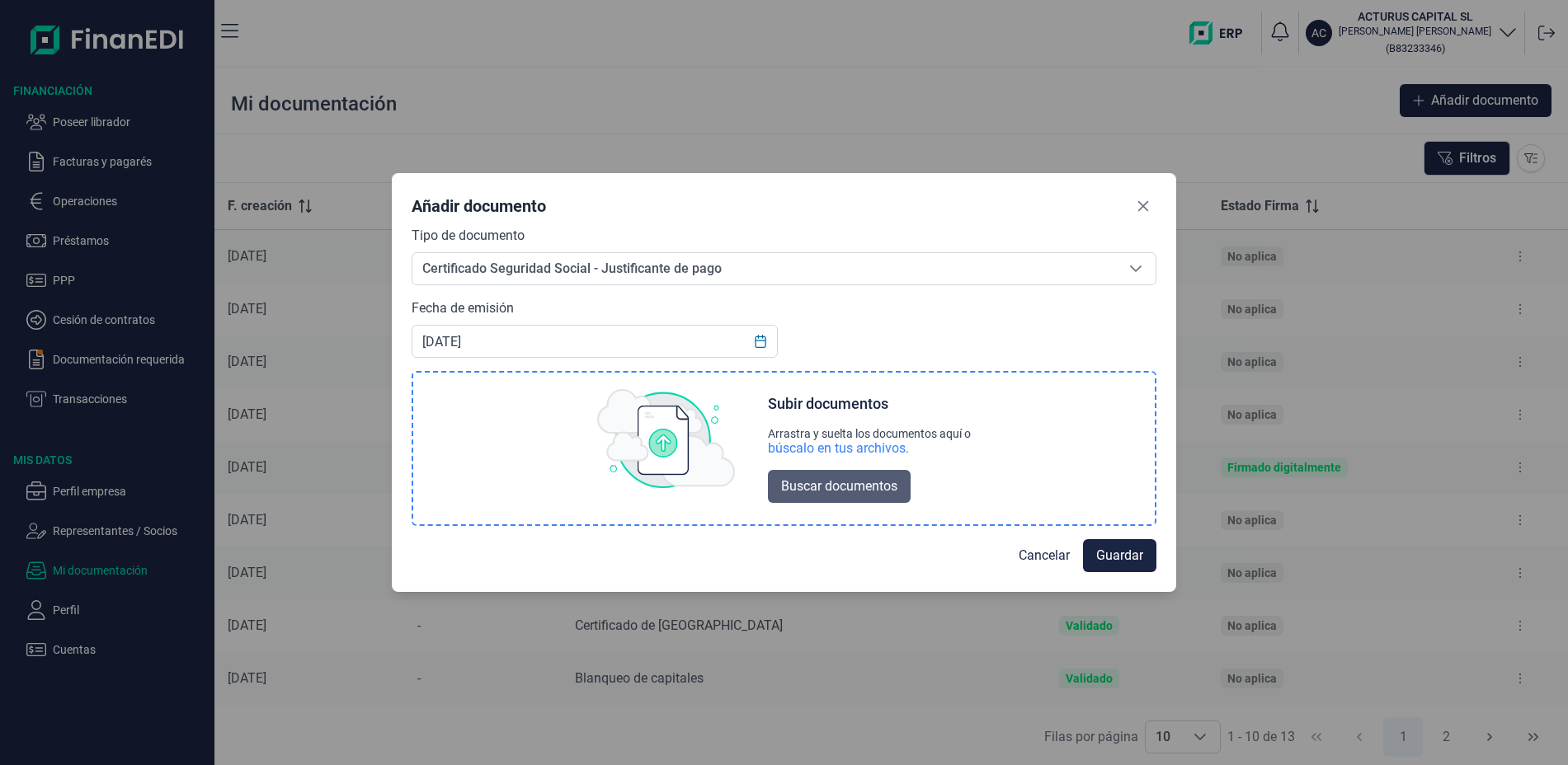
click at [846, 480] on span "Buscar documentos" at bounding box center [839, 487] width 117 height 20
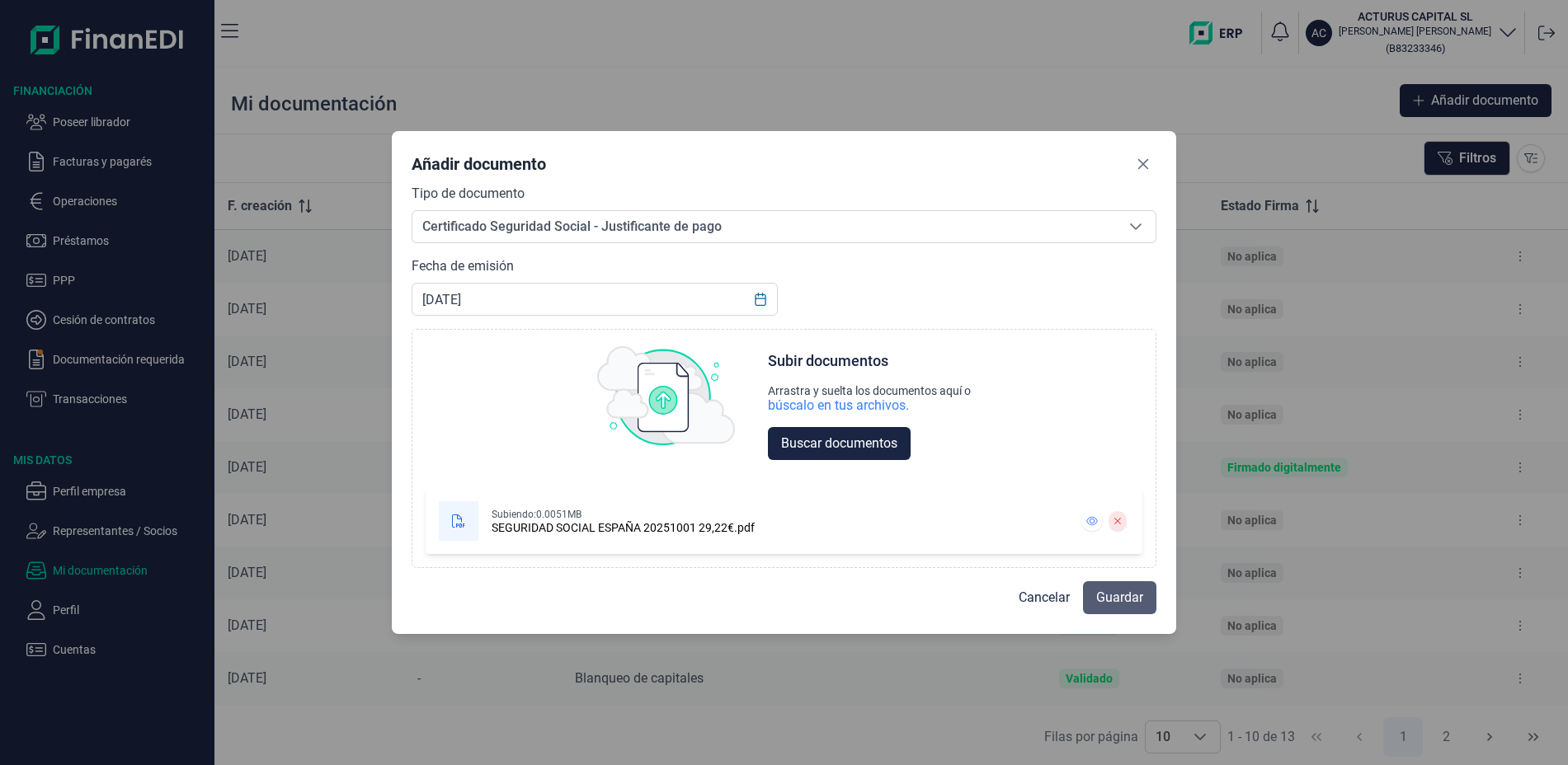
click at [1116, 600] on span "Guardar" at bounding box center [1120, 598] width 47 height 20
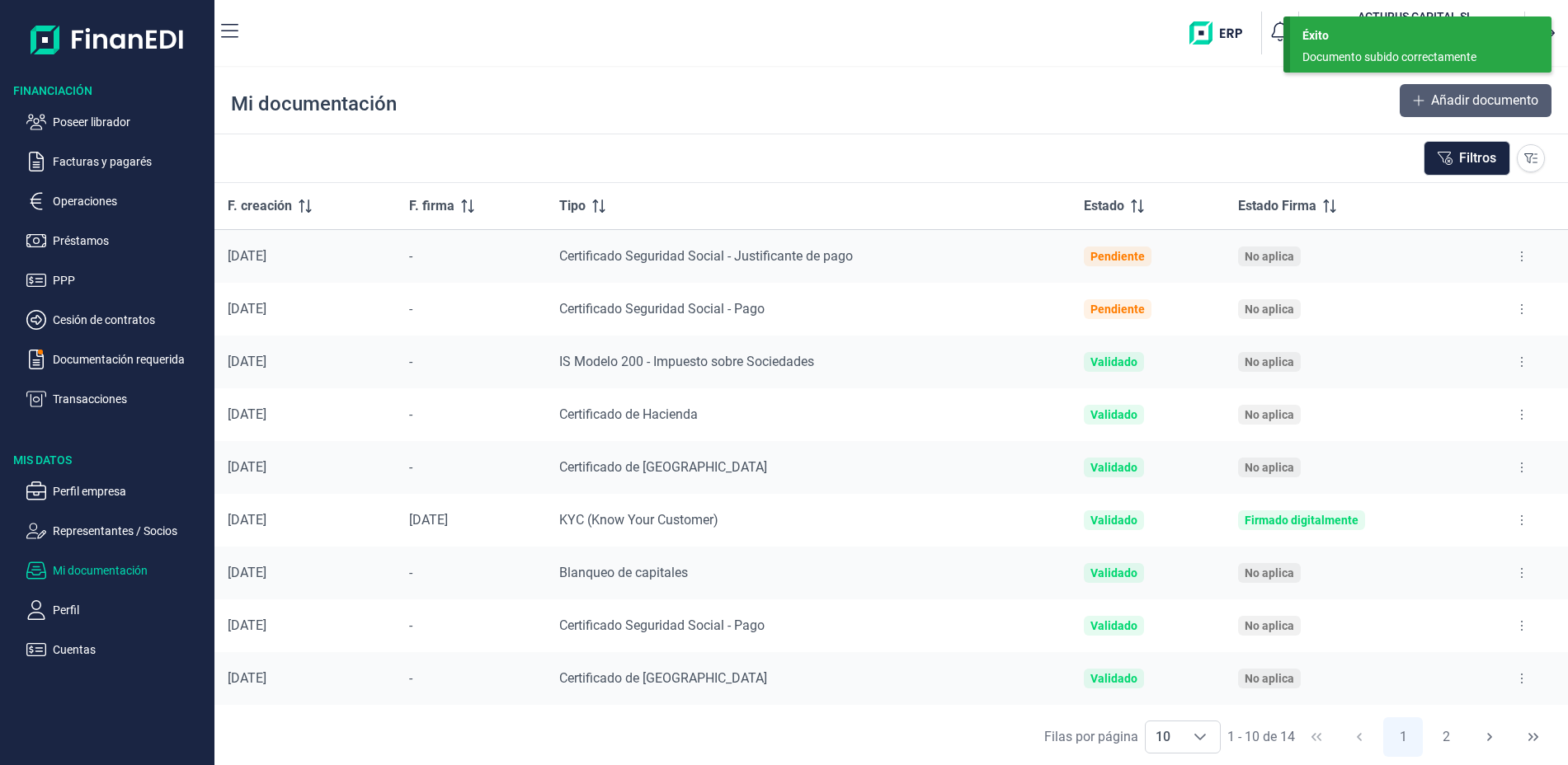
click at [1479, 99] on span "Añadir documento" at bounding box center [1484, 100] width 107 height 20
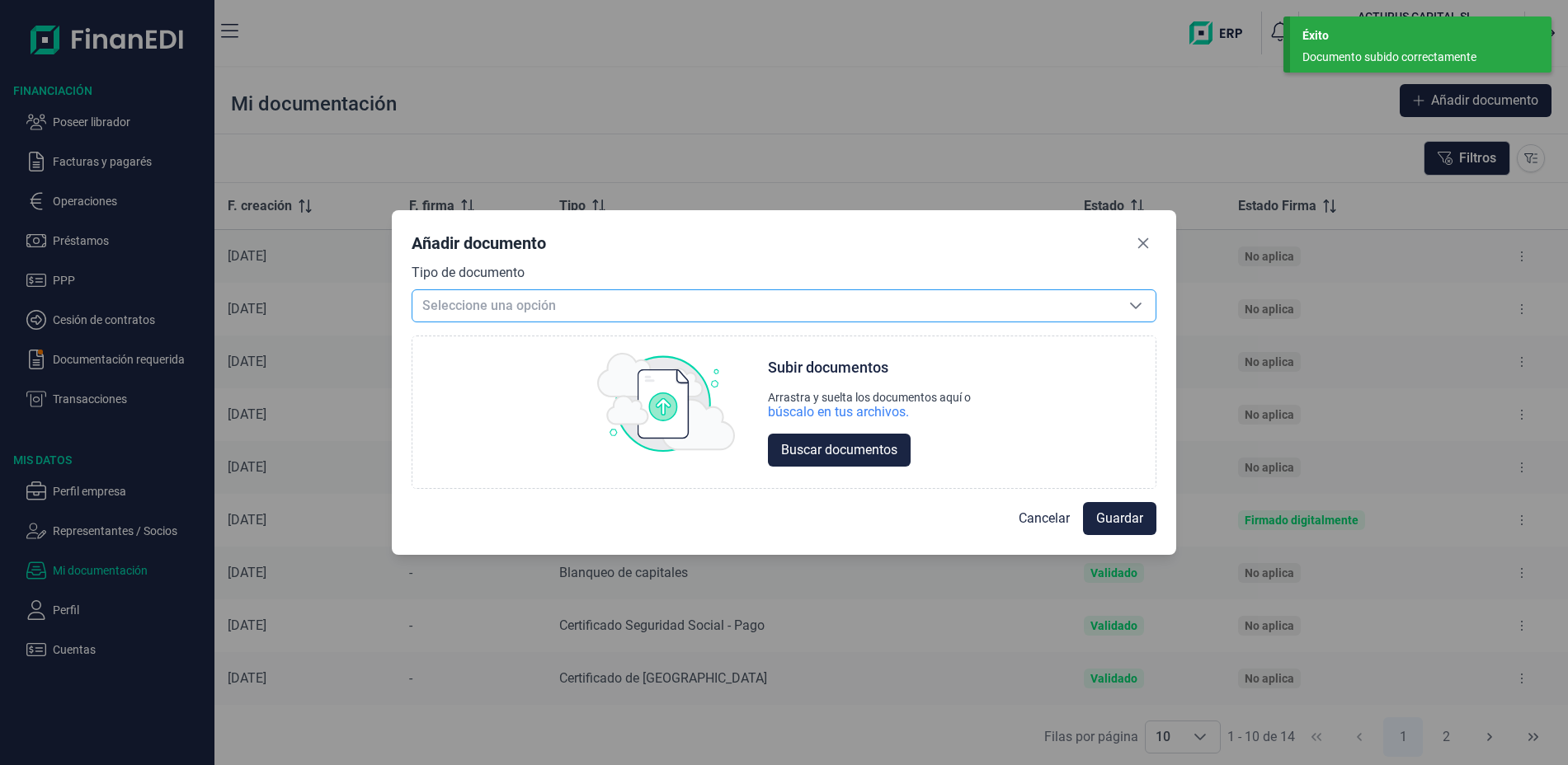
drag, startPoint x: 629, startPoint y: 310, endPoint x: 550, endPoint y: 313, distance: 79.1
click at [627, 309] on span "Seleccione una opción" at bounding box center [764, 305] width 704 height 32
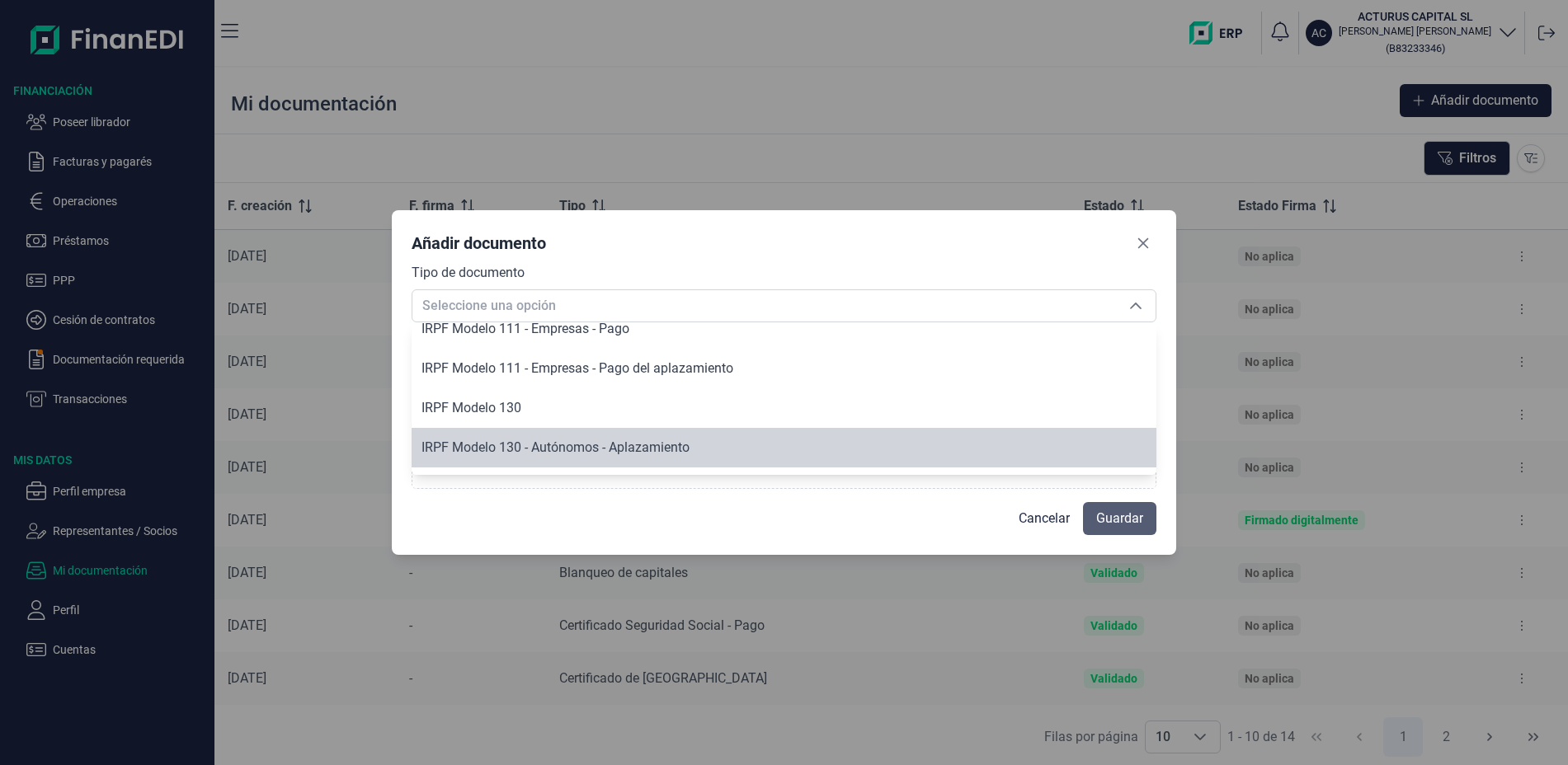
scroll to position [1352, 0]
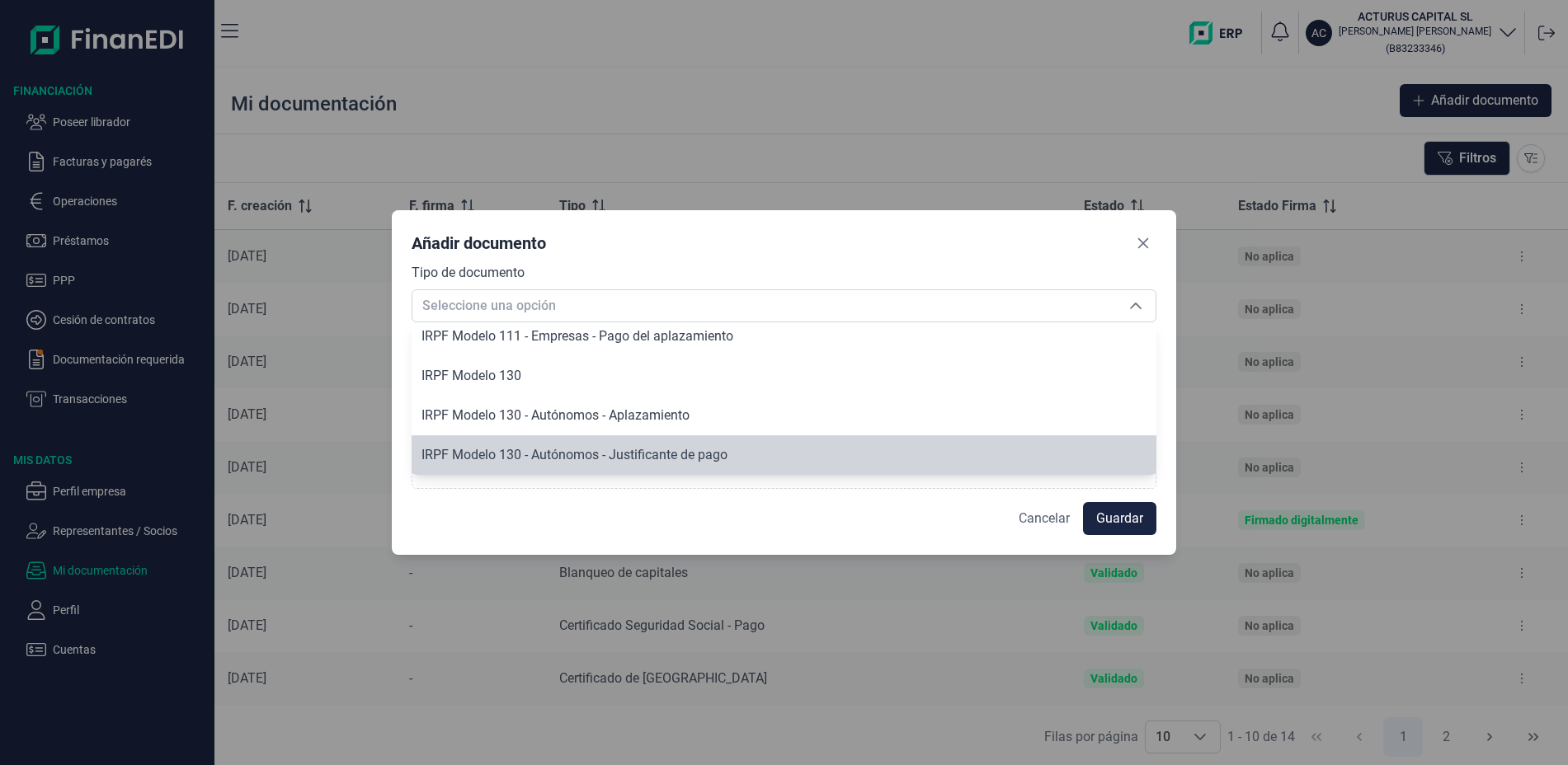
click at [1032, 519] on span "Cancelar" at bounding box center [1044, 518] width 51 height 20
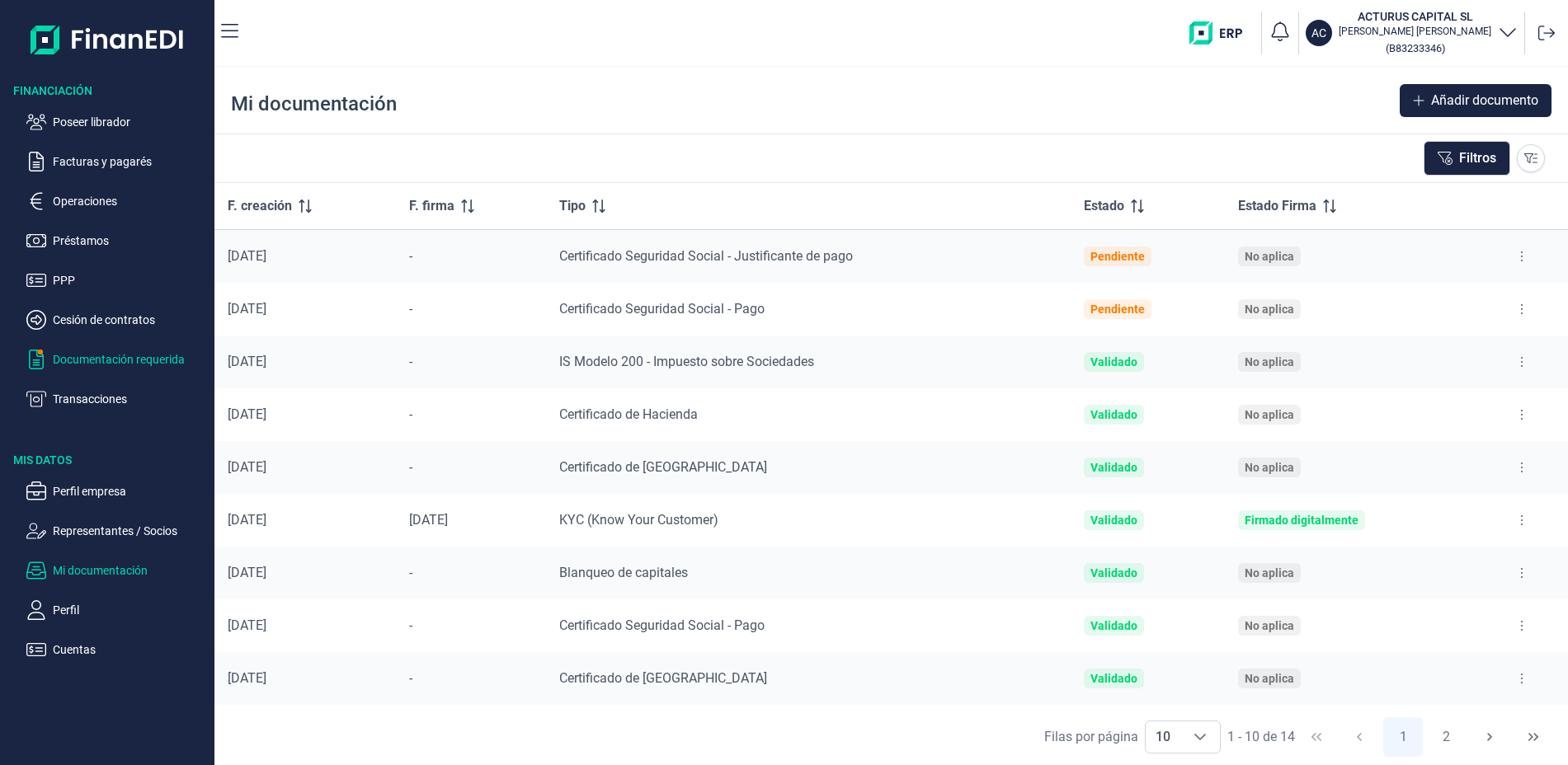
click at [104, 359] on p "Documentación requerida" at bounding box center [130, 359] width 155 height 20
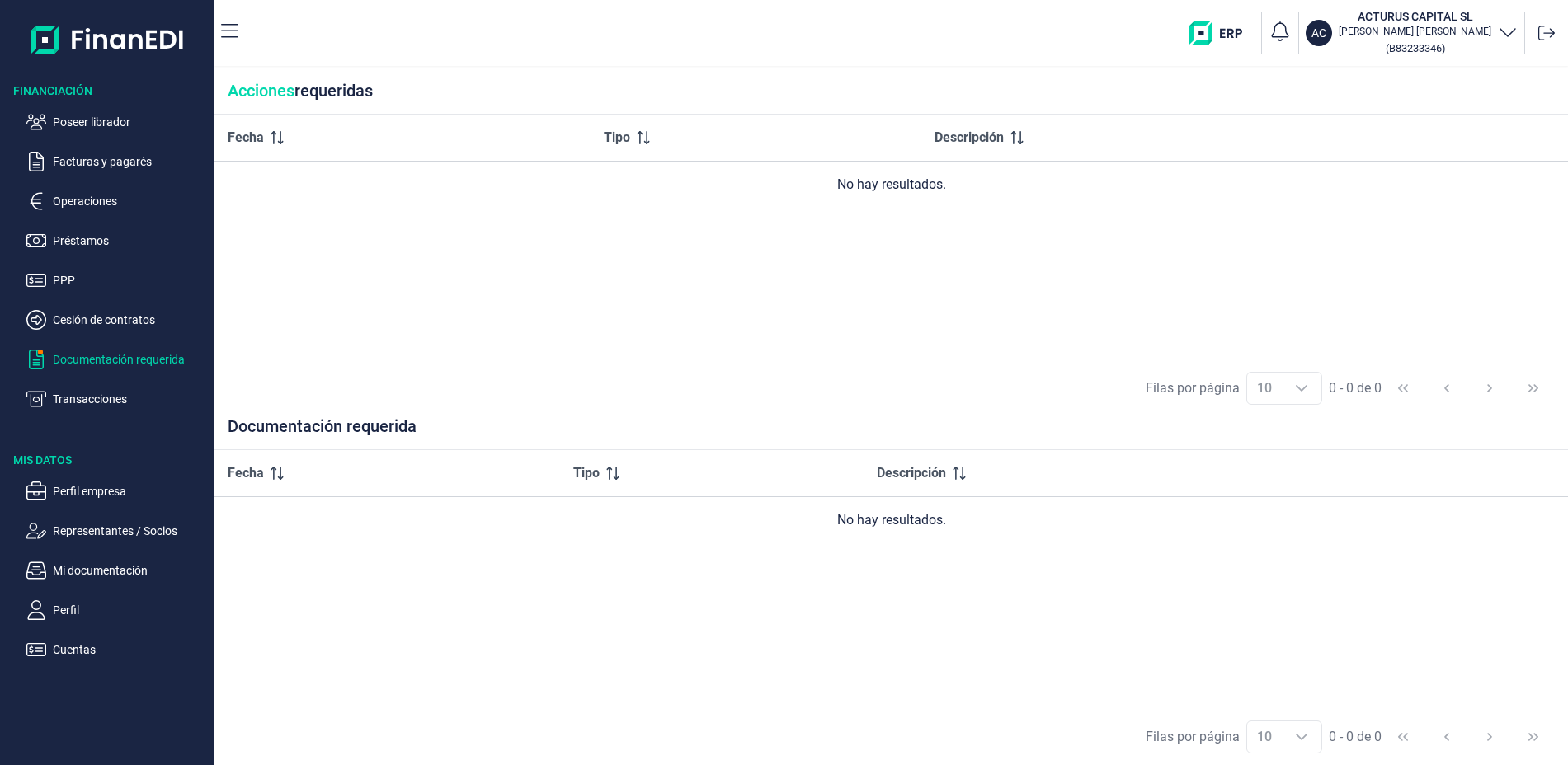
click at [275, 474] on icon at bounding box center [277, 473] width 14 height 14
click at [274, 481] on div "Fecha" at bounding box center [387, 473] width 319 height 20
click at [613, 479] on icon at bounding box center [616, 479] width 5 height 4
drag, startPoint x: 943, startPoint y: 462, endPoint x: 941, endPoint y: 480, distance: 18.1
click at [943, 471] on th "Descripción" at bounding box center [1105, 474] width 483 height 47
